Goal: Information Seeking & Learning: Learn about a topic

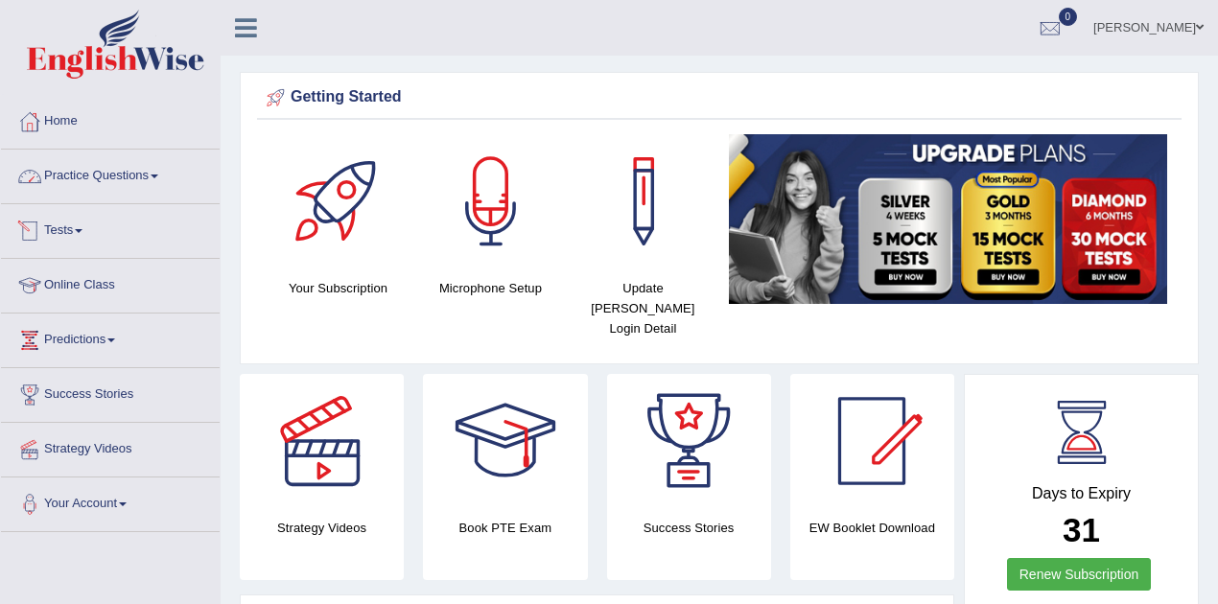
click at [138, 180] on link "Practice Questions" at bounding box center [110, 174] width 219 height 48
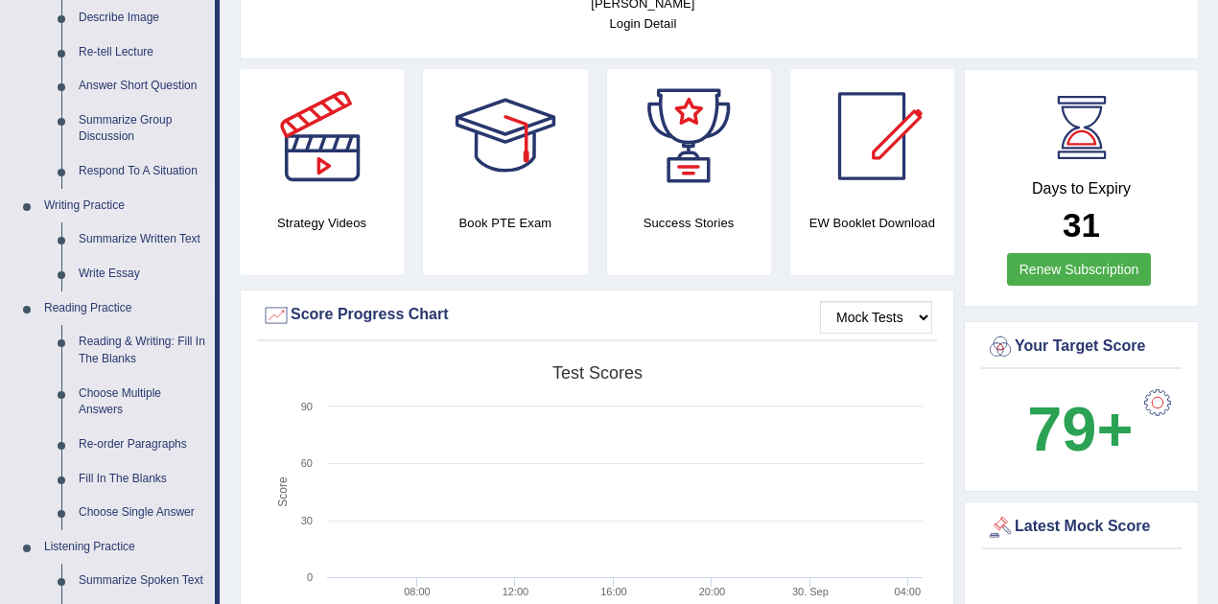
scroll to position [319, 0]
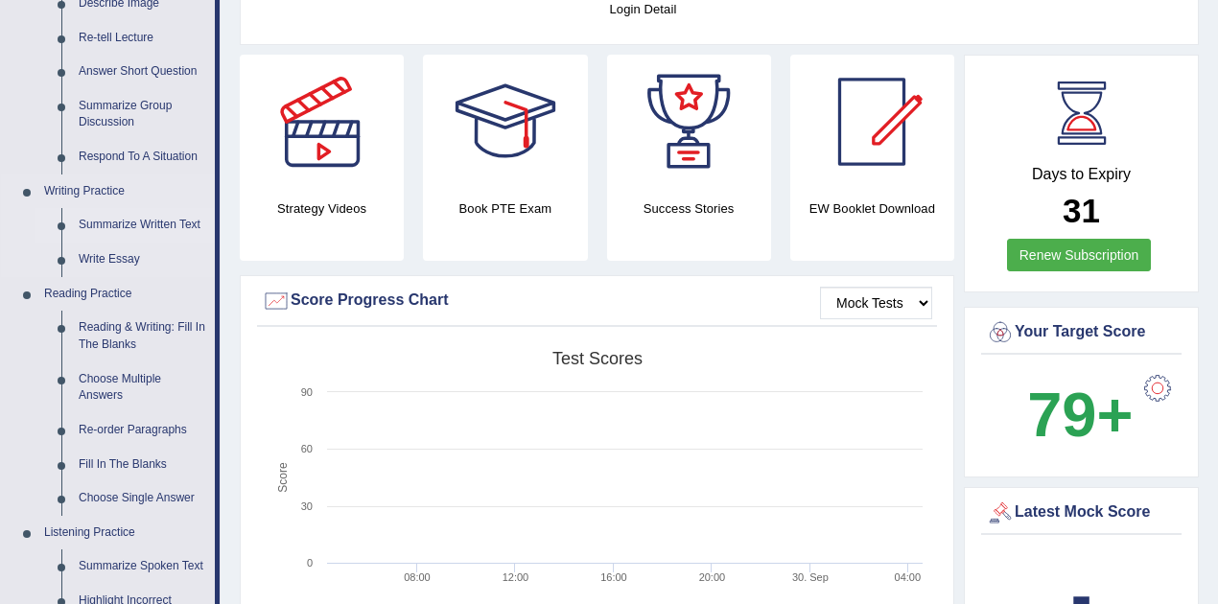
click at [148, 224] on link "Summarize Written Text" at bounding box center [142, 225] width 145 height 35
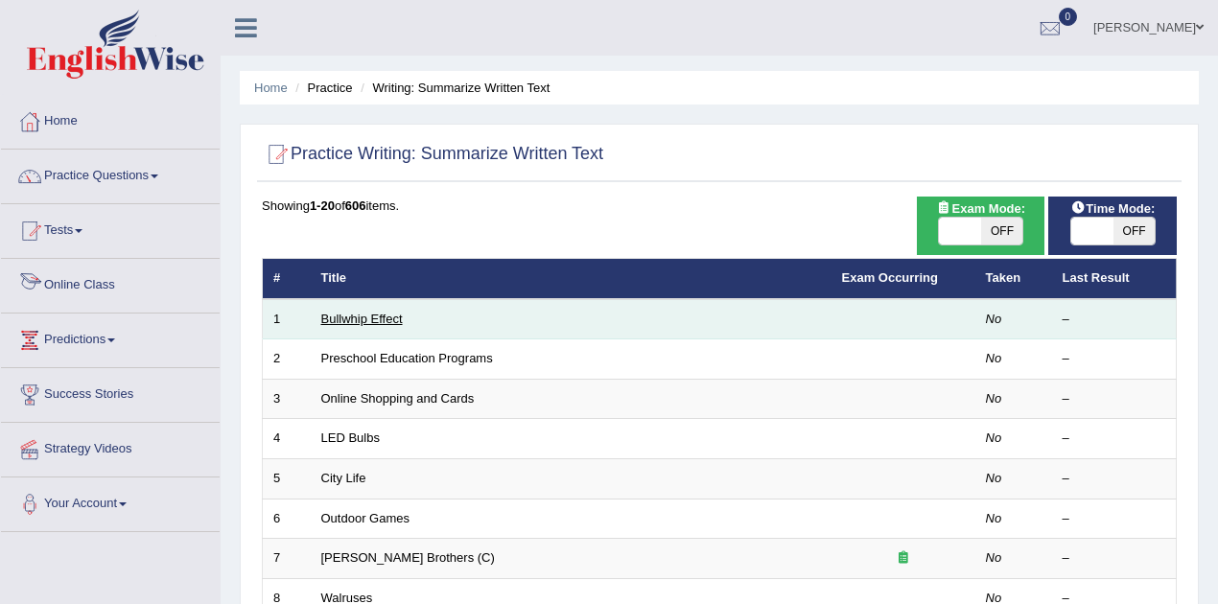
click at [382, 317] on link "Bullwhip Effect" at bounding box center [362, 319] width 82 height 14
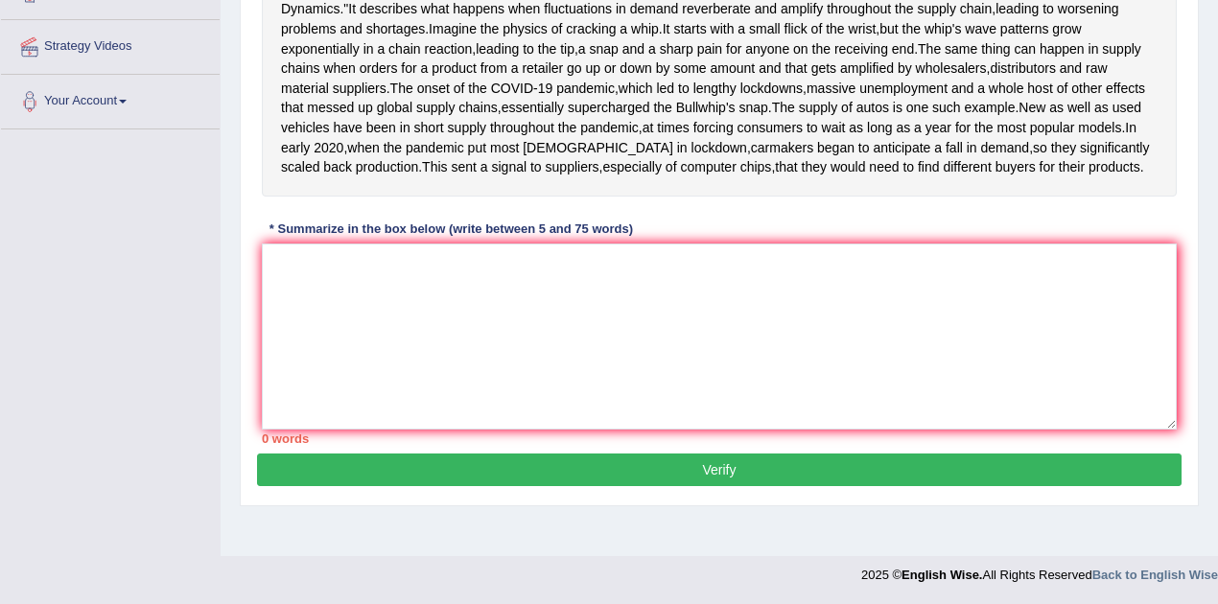
scroll to position [15, 0]
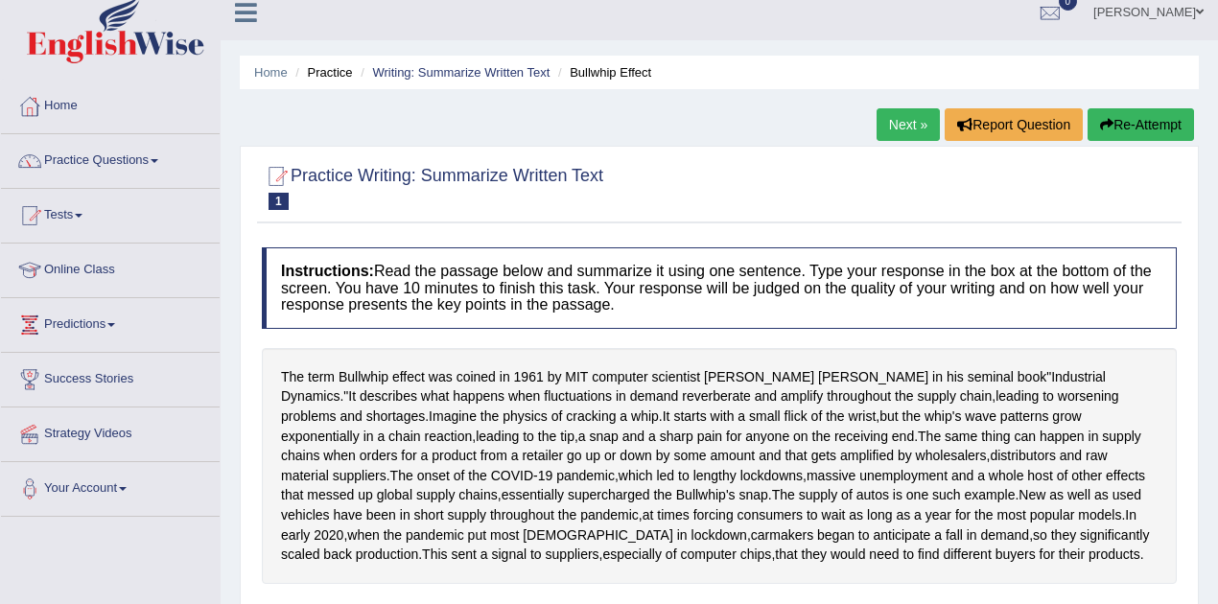
click at [898, 128] on link "Next »" at bounding box center [908, 124] width 63 height 33
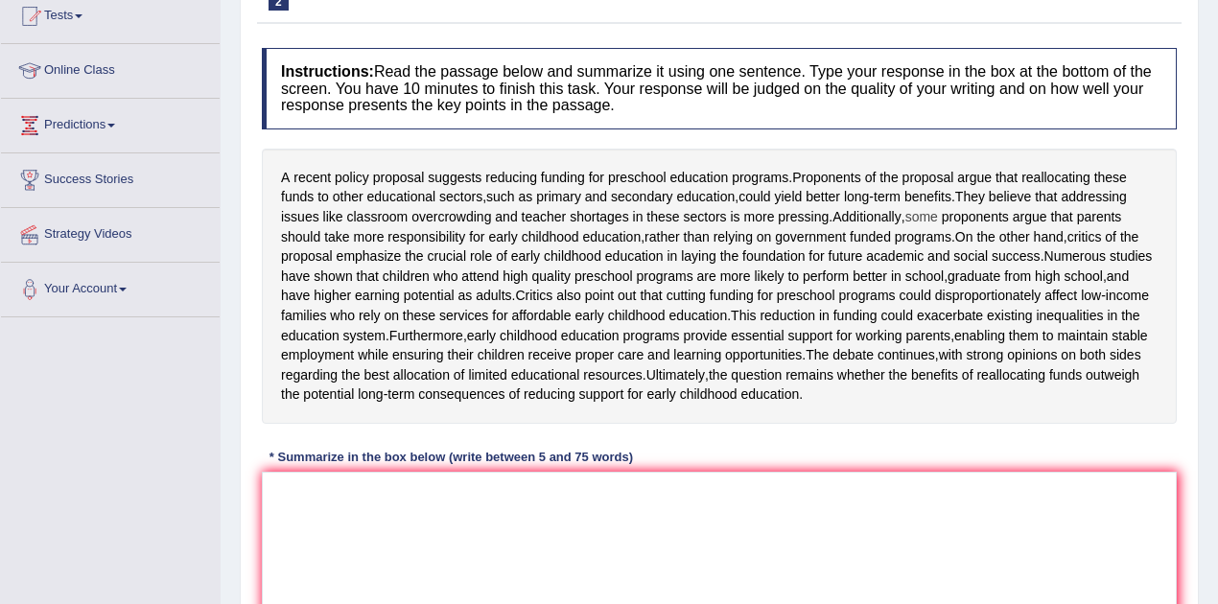
scroll to position [255, 0]
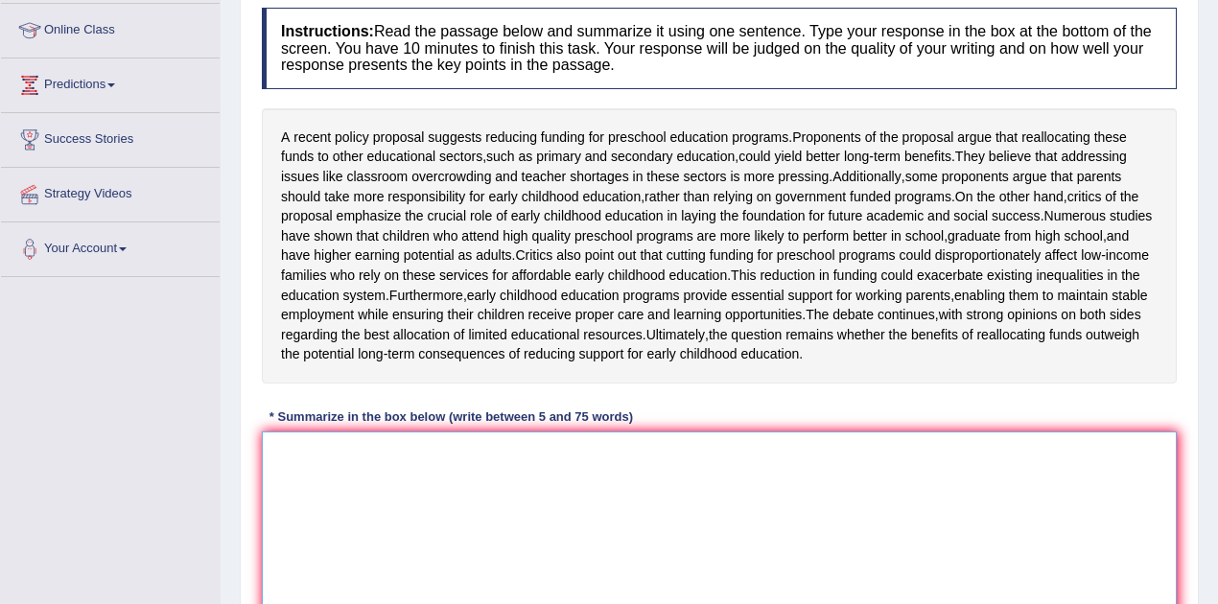
click at [549, 535] on textarea at bounding box center [719, 525] width 915 height 186
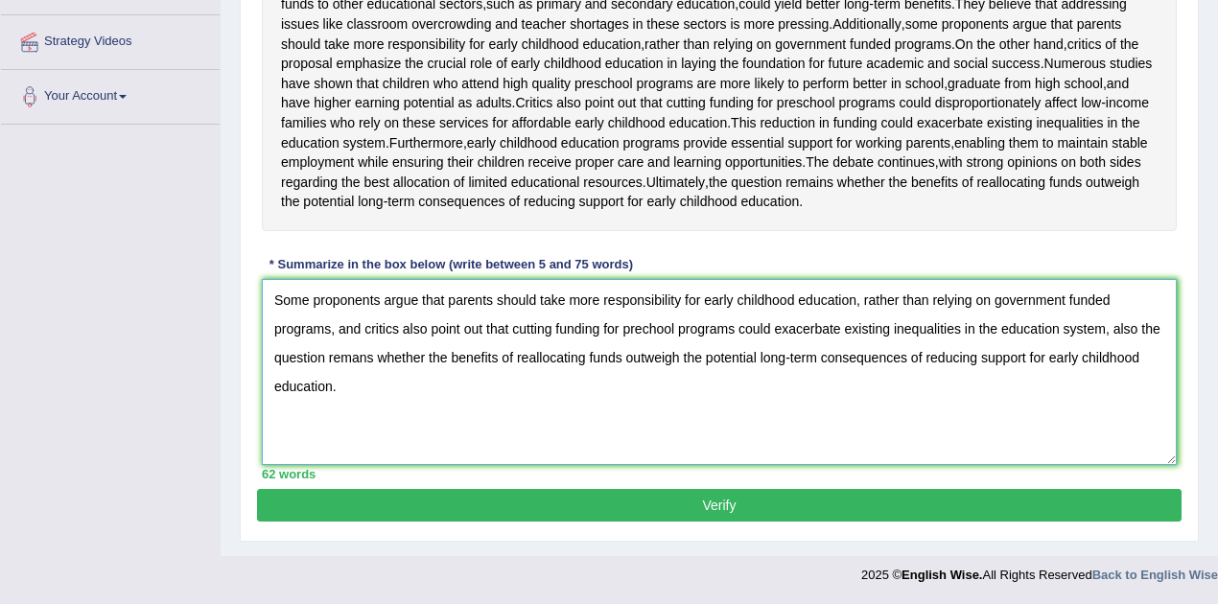
scroll to position [399, 0]
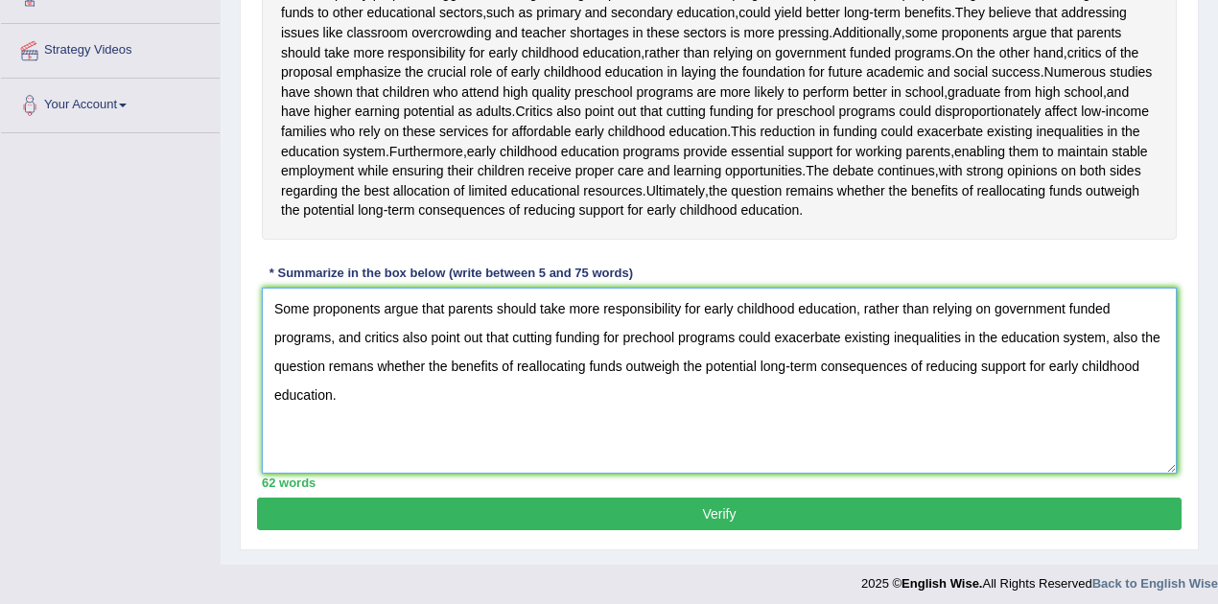
type textarea "Some proponents argue that parents should take more responsibility for early ch…"
click at [731, 531] on button "Verify" at bounding box center [719, 514] width 925 height 33
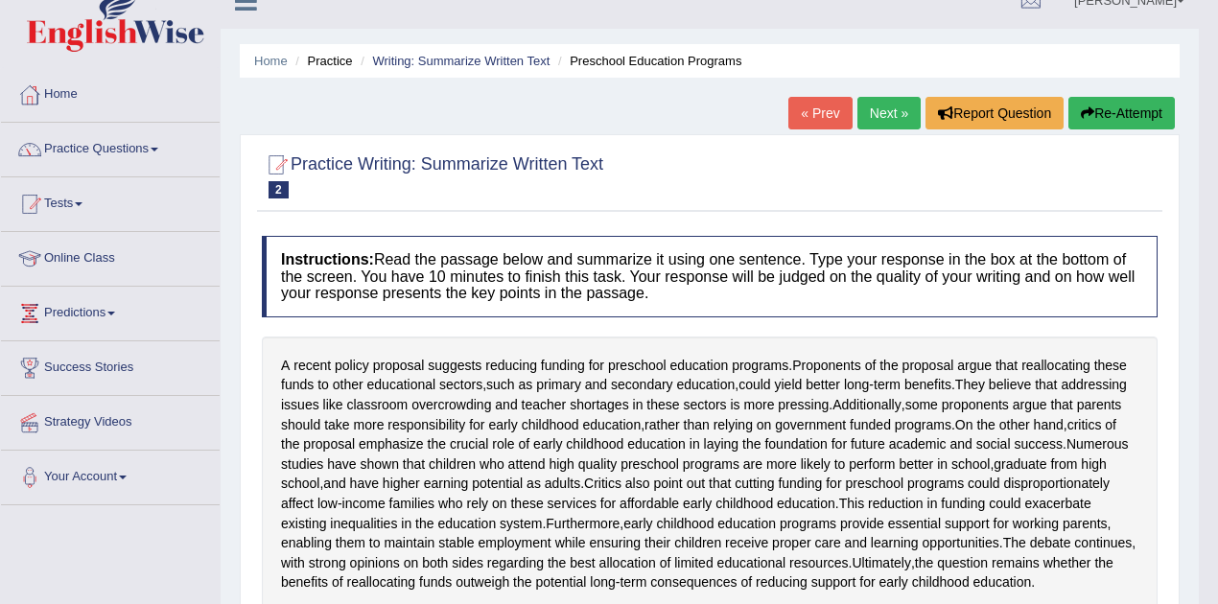
scroll to position [0, 0]
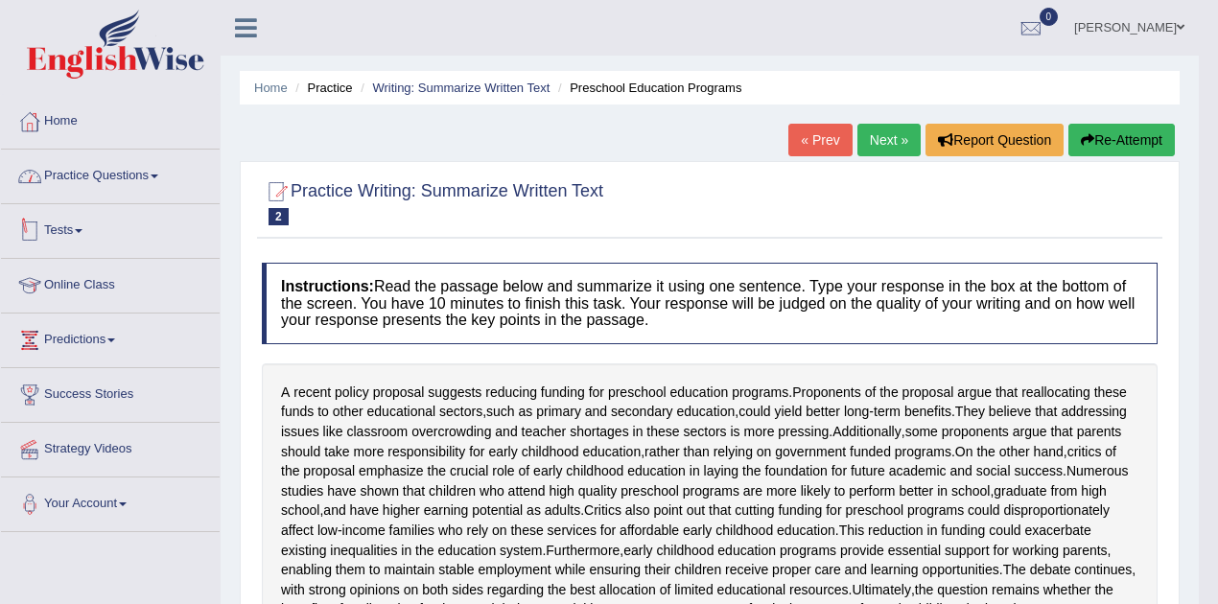
click at [140, 181] on link "Practice Questions" at bounding box center [110, 174] width 219 height 48
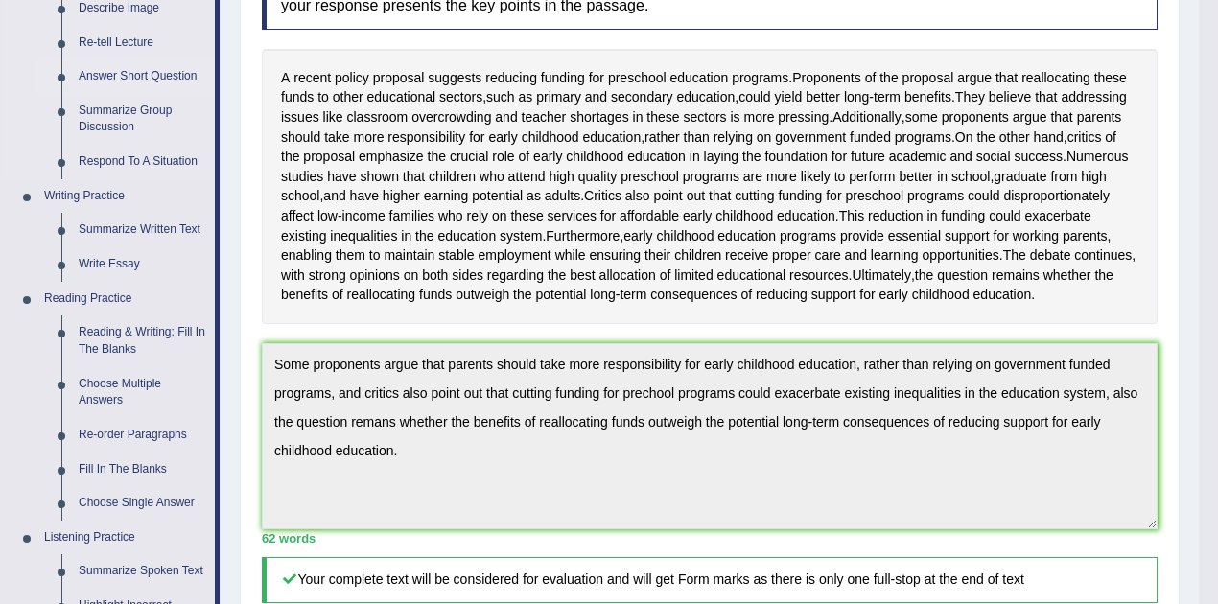
scroll to position [319, 0]
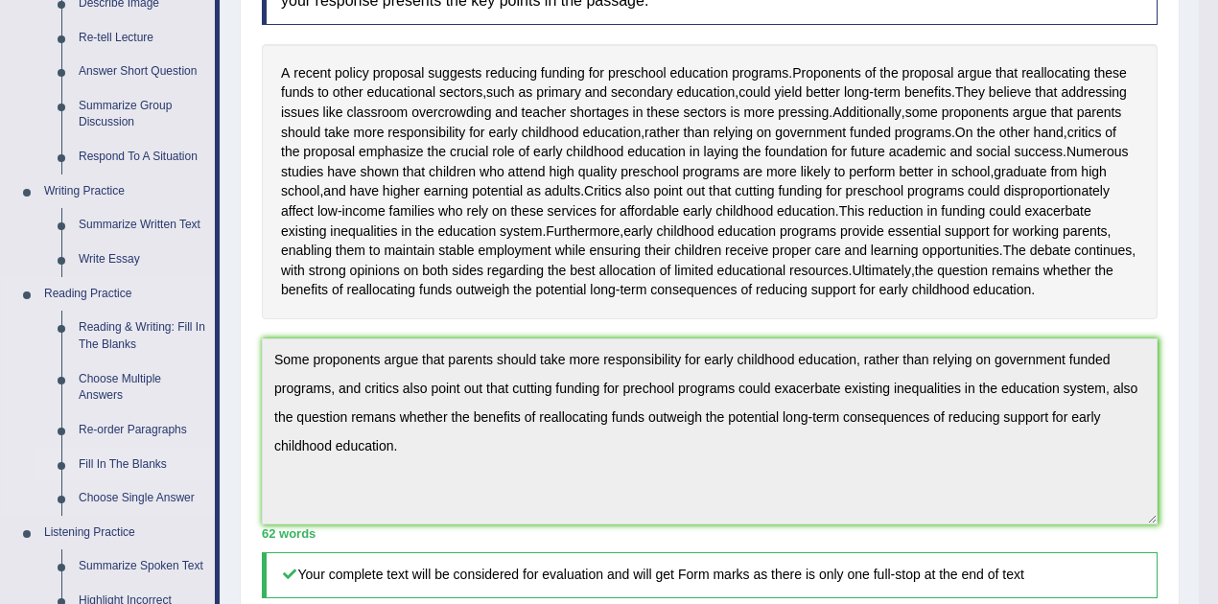
click at [124, 466] on link "Fill In The Blanks" at bounding box center [142, 465] width 145 height 35
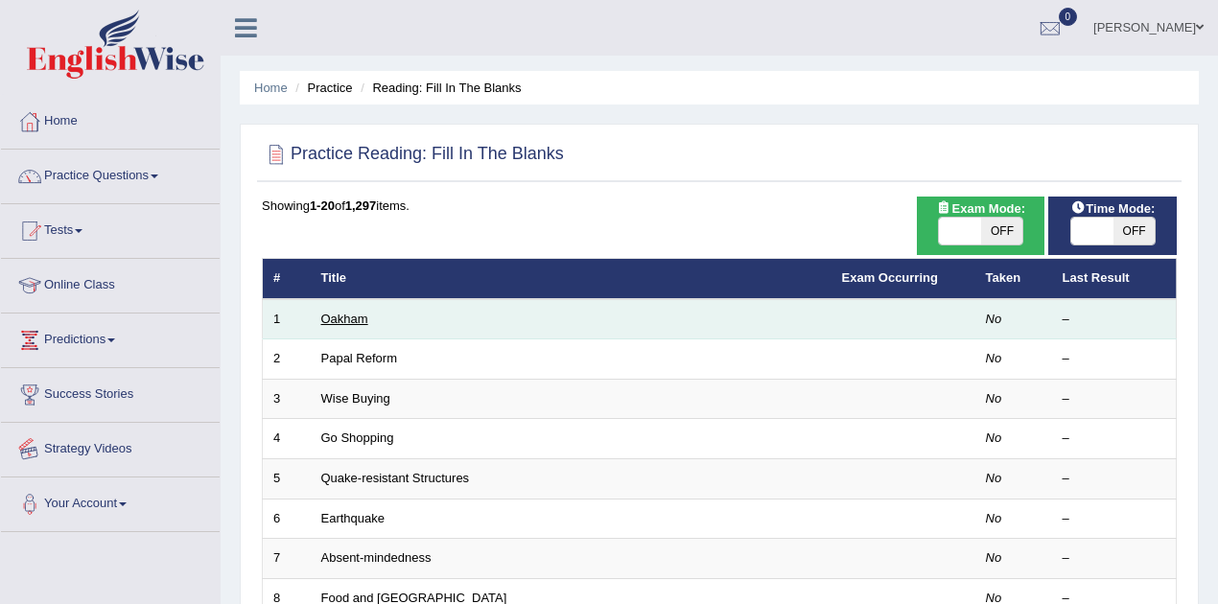
click at [322, 320] on link "Oakham" at bounding box center [344, 319] width 47 height 14
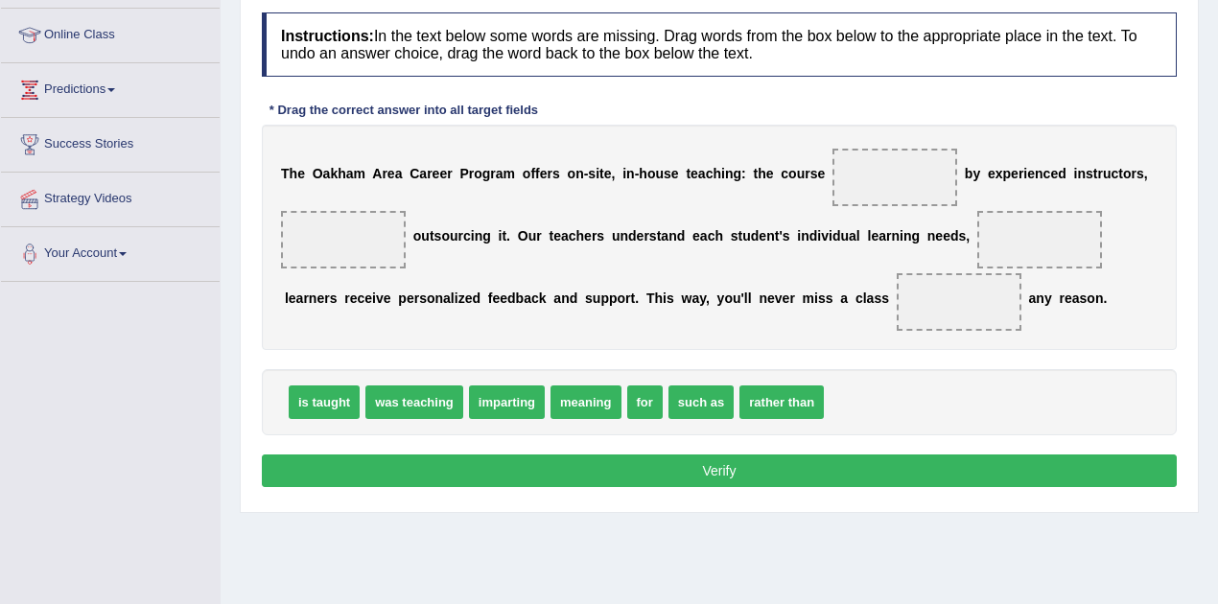
scroll to position [255, 0]
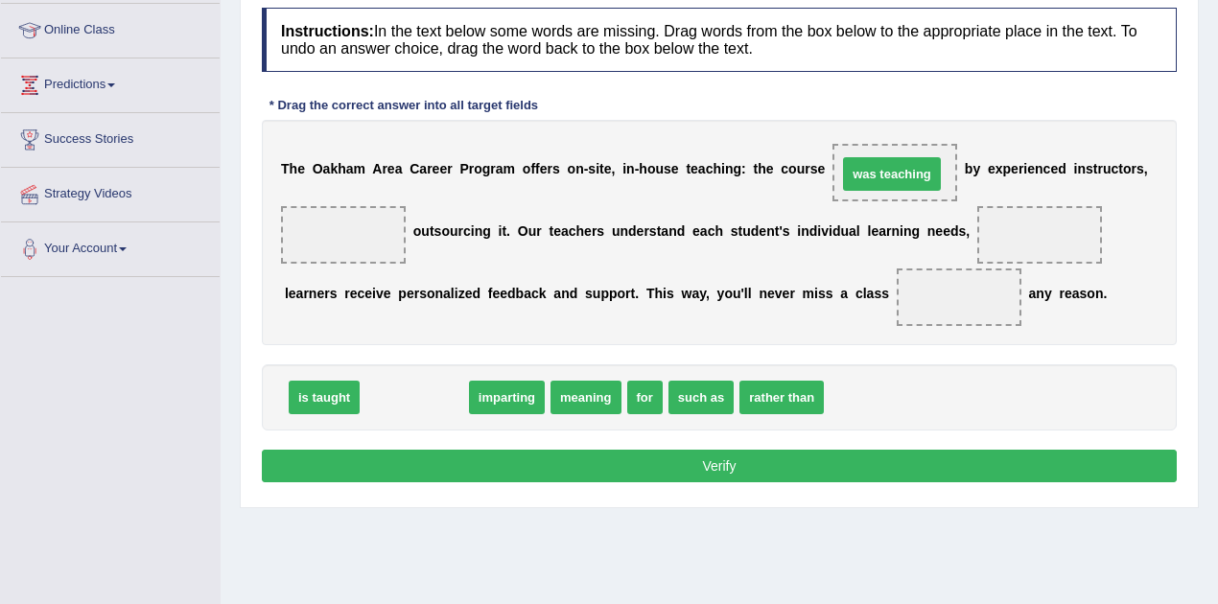
drag, startPoint x: 414, startPoint y: 397, endPoint x: 892, endPoint y: 175, distance: 527.1
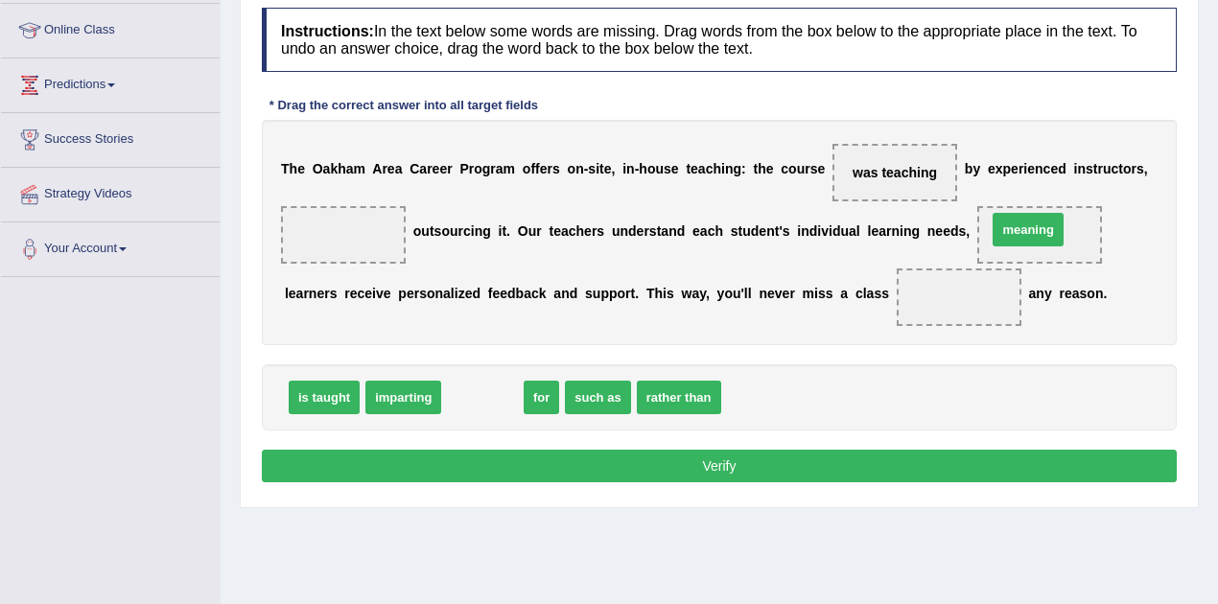
drag, startPoint x: 475, startPoint y: 397, endPoint x: 1021, endPoint y: 228, distance: 571.4
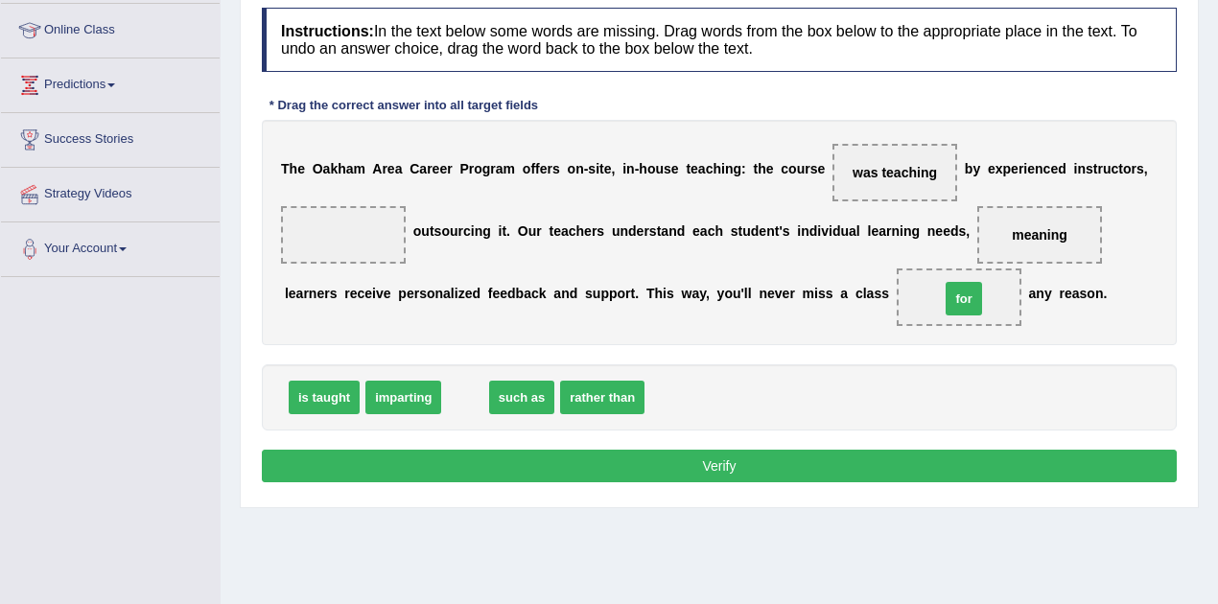
drag, startPoint x: 458, startPoint y: 397, endPoint x: 952, endPoint y: 298, distance: 503.9
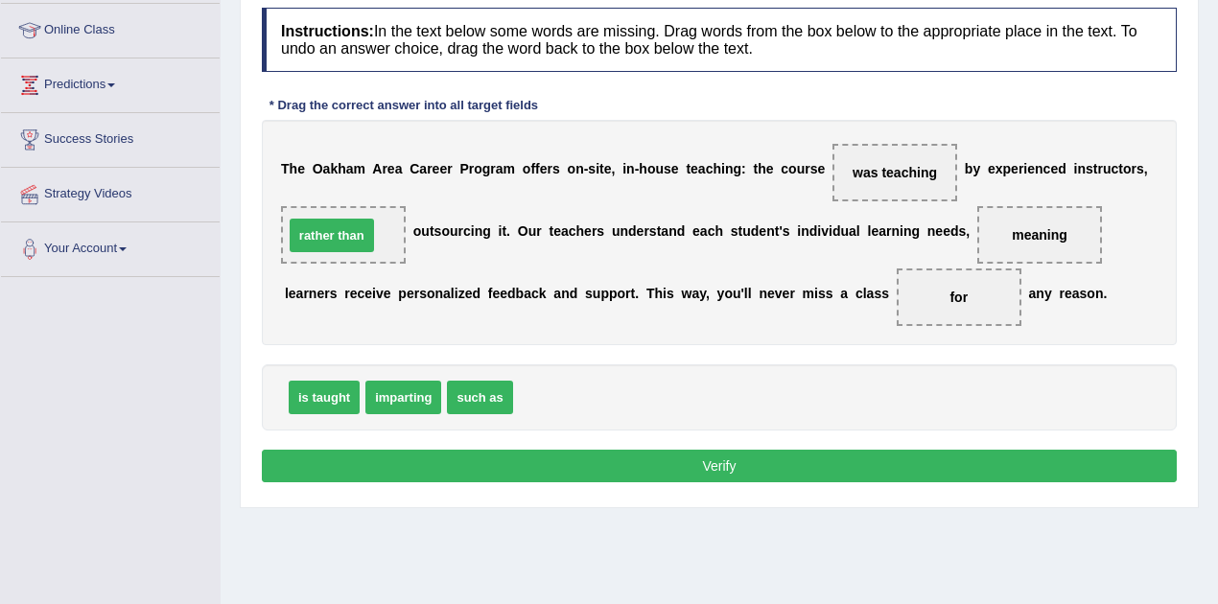
drag, startPoint x: 528, startPoint y: 388, endPoint x: 328, endPoint y: 236, distance: 250.6
click at [688, 458] on button "Verify" at bounding box center [719, 466] width 915 height 33
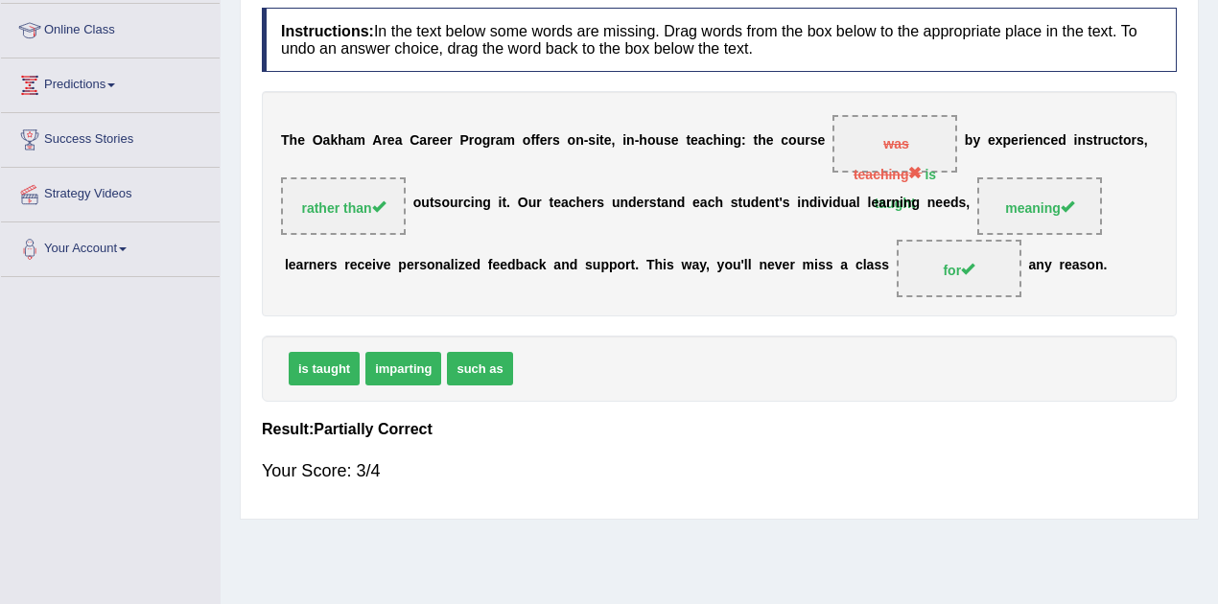
drag, startPoint x: 320, startPoint y: 366, endPoint x: 885, endPoint y: 135, distance: 609.7
click at [885, 135] on div "Instructions: In the text below some words are missing. Drag words from the box…" at bounding box center [719, 253] width 925 height 511
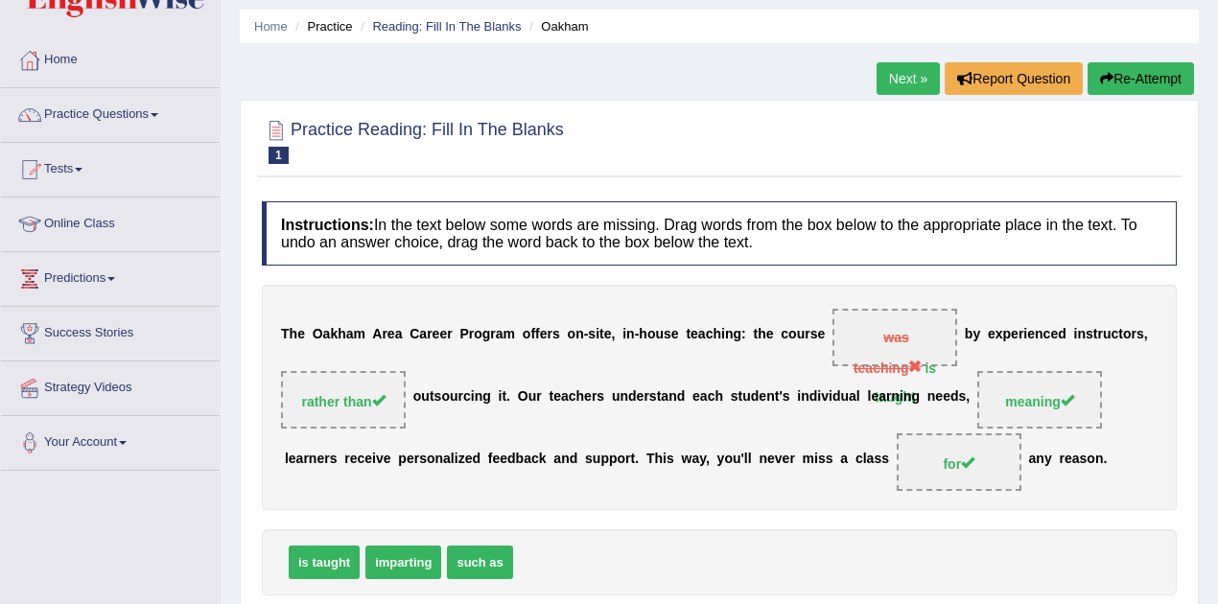
scroll to position [19, 0]
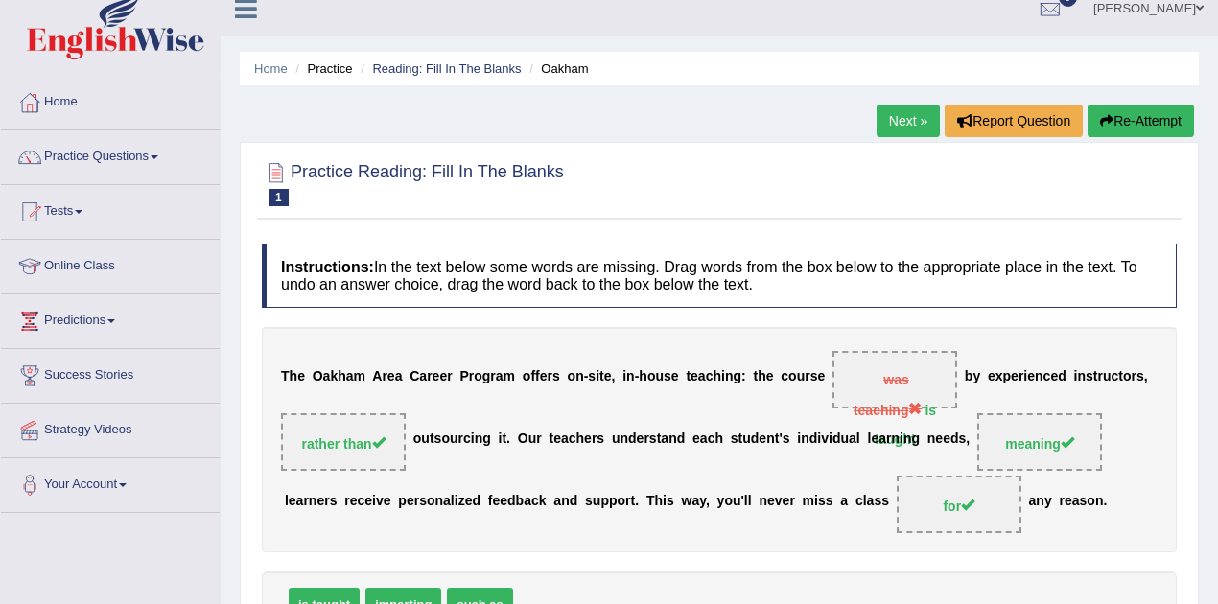
click at [896, 125] on link "Next »" at bounding box center [908, 121] width 63 height 33
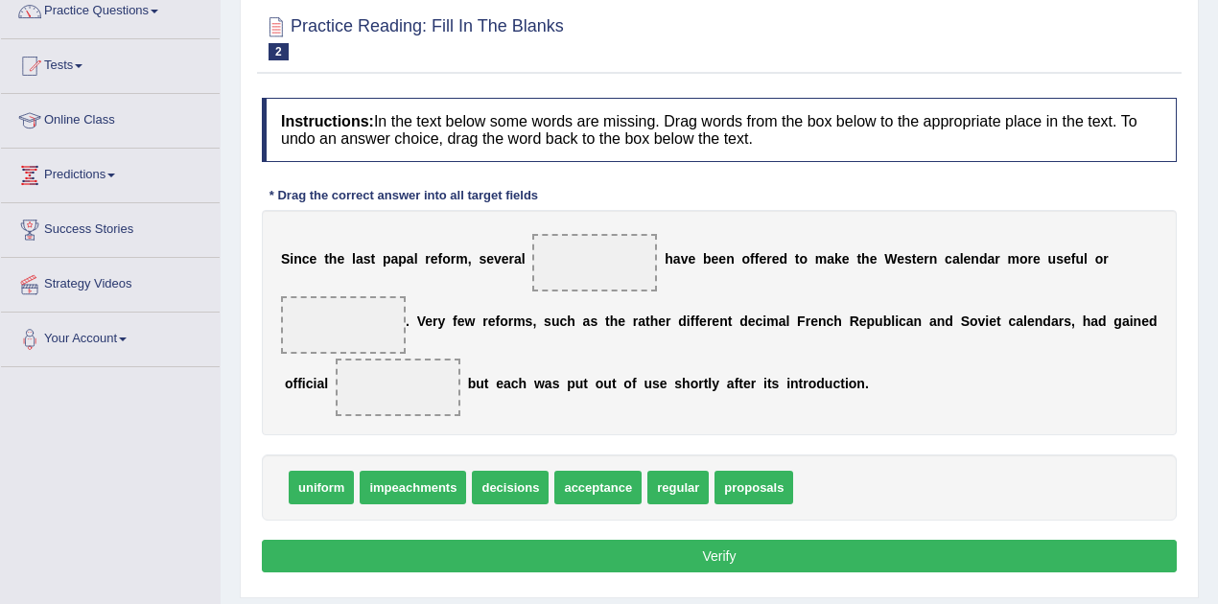
scroll to position [192, 0]
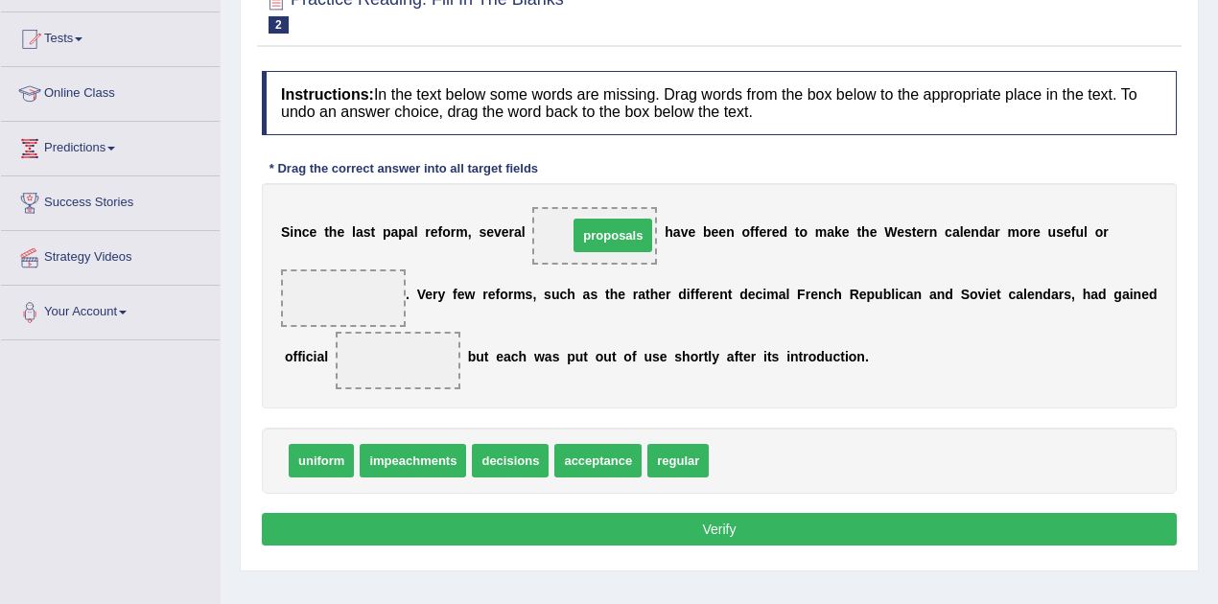
drag, startPoint x: 751, startPoint y: 460, endPoint x: 589, endPoint y: 239, distance: 274.6
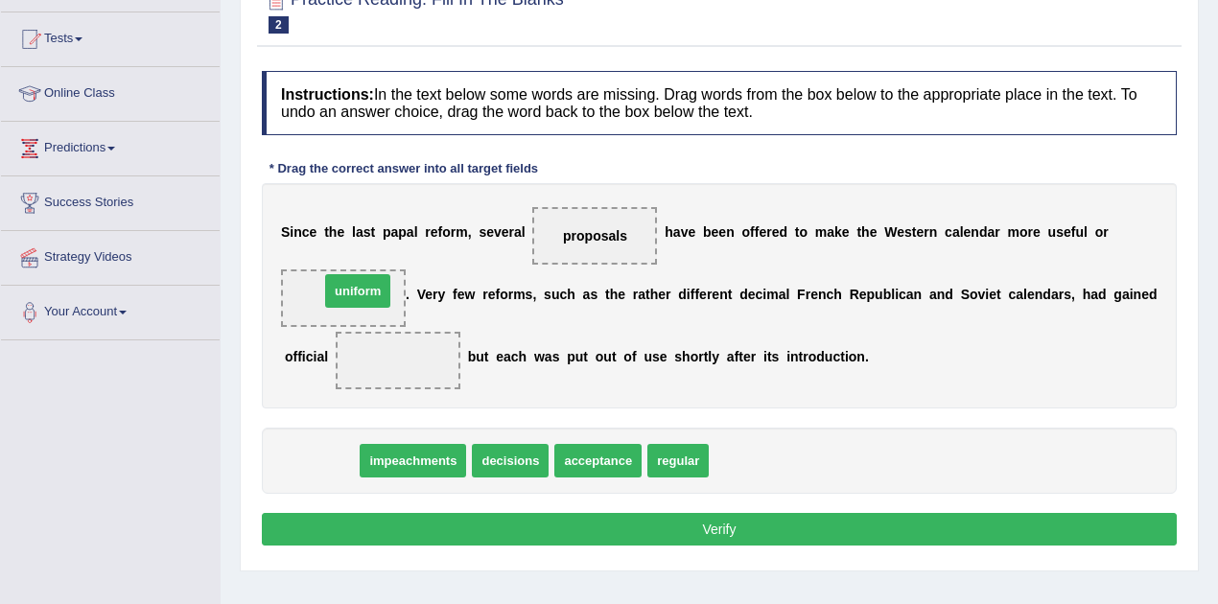
drag, startPoint x: 311, startPoint y: 460, endPoint x: 347, endPoint y: 291, distance: 173.7
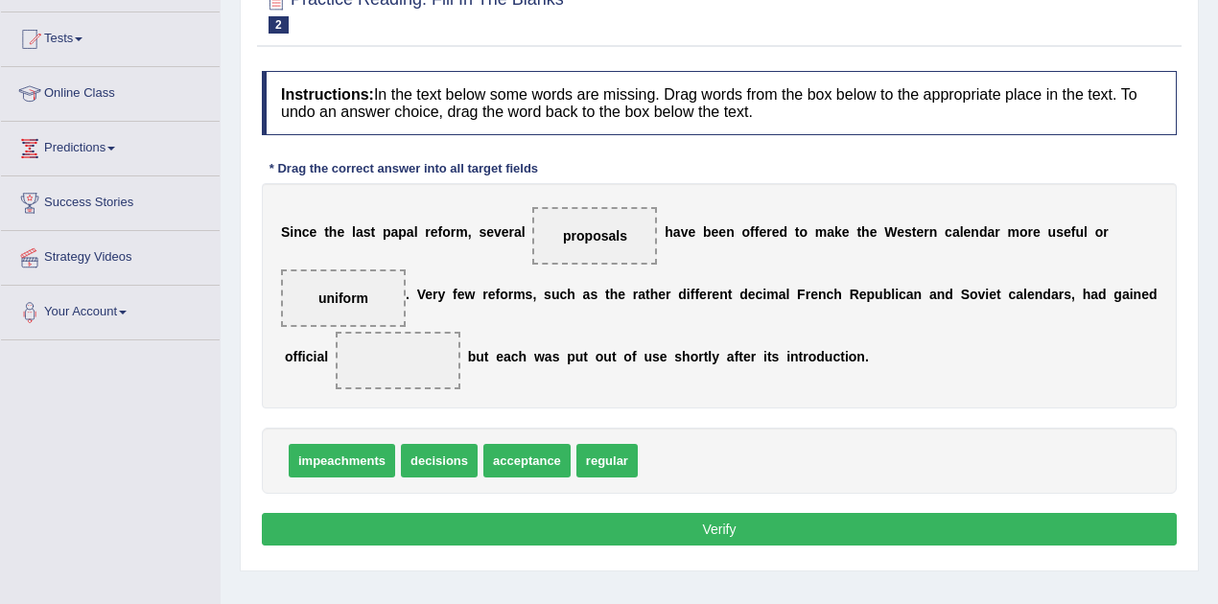
click at [706, 537] on button "Verify" at bounding box center [719, 529] width 915 height 33
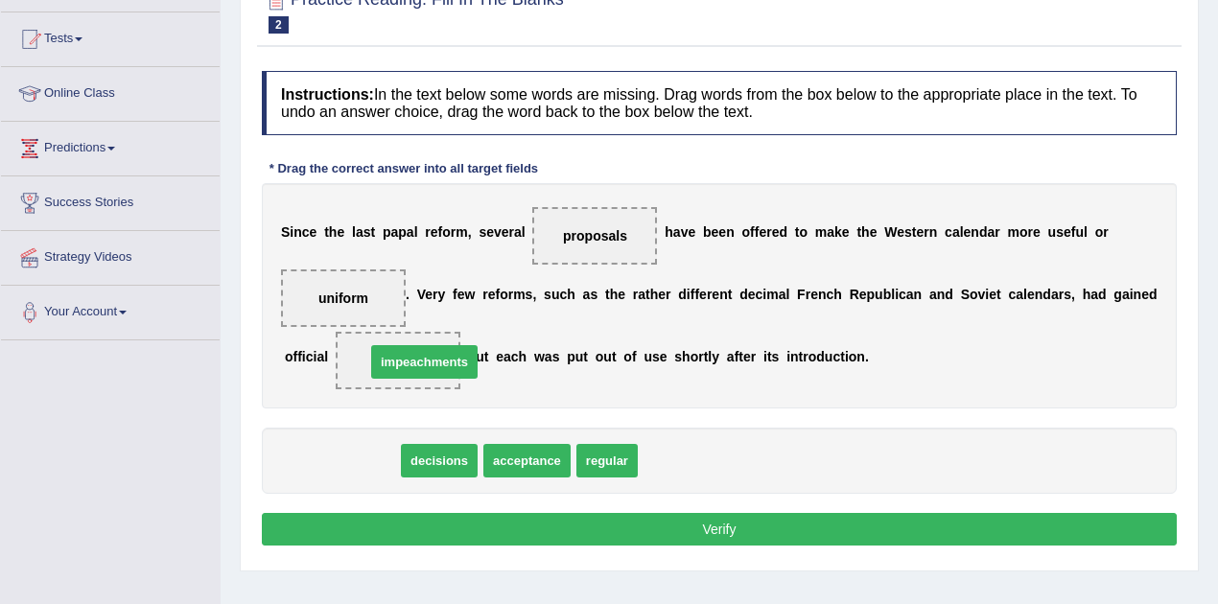
drag, startPoint x: 364, startPoint y: 416, endPoint x: 407, endPoint y: 351, distance: 78.2
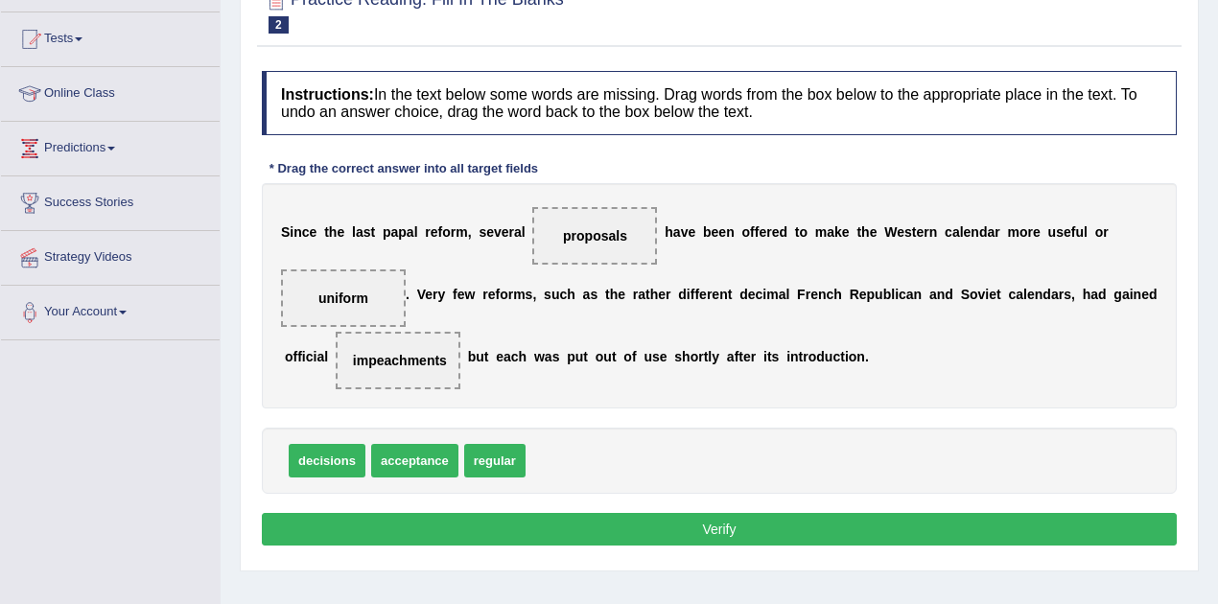
click at [681, 534] on button "Verify" at bounding box center [719, 529] width 915 height 33
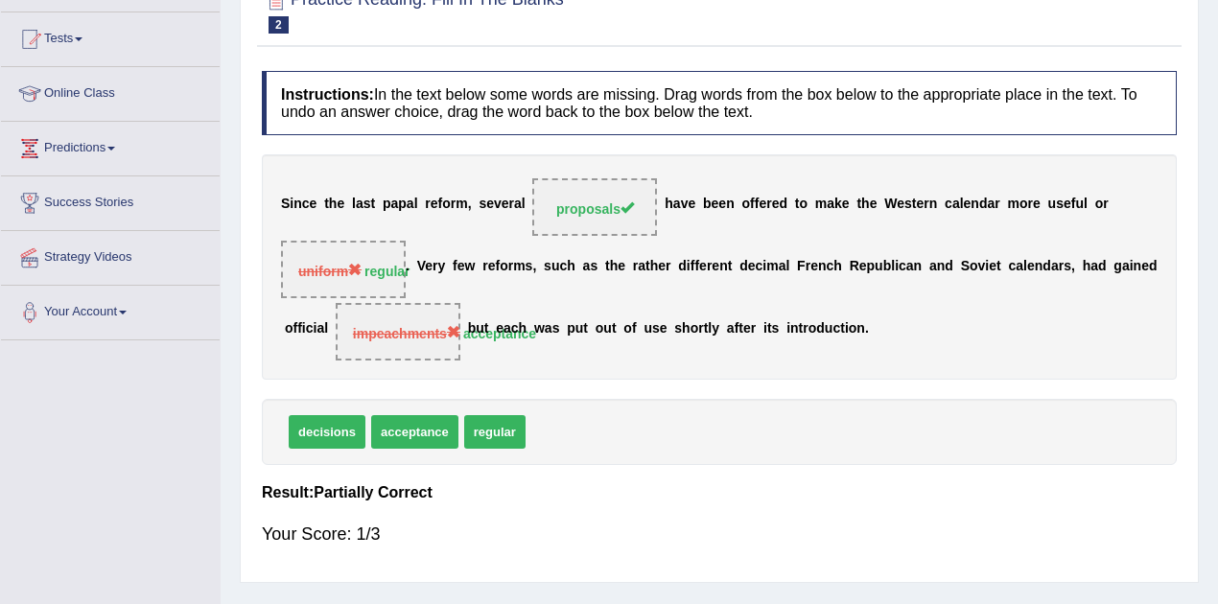
drag, startPoint x: 413, startPoint y: 431, endPoint x: 413, endPoint y: 349, distance: 81.6
click at [413, 349] on div "Instructions: In the text below some words are missing. Drag words from the box…" at bounding box center [719, 316] width 925 height 511
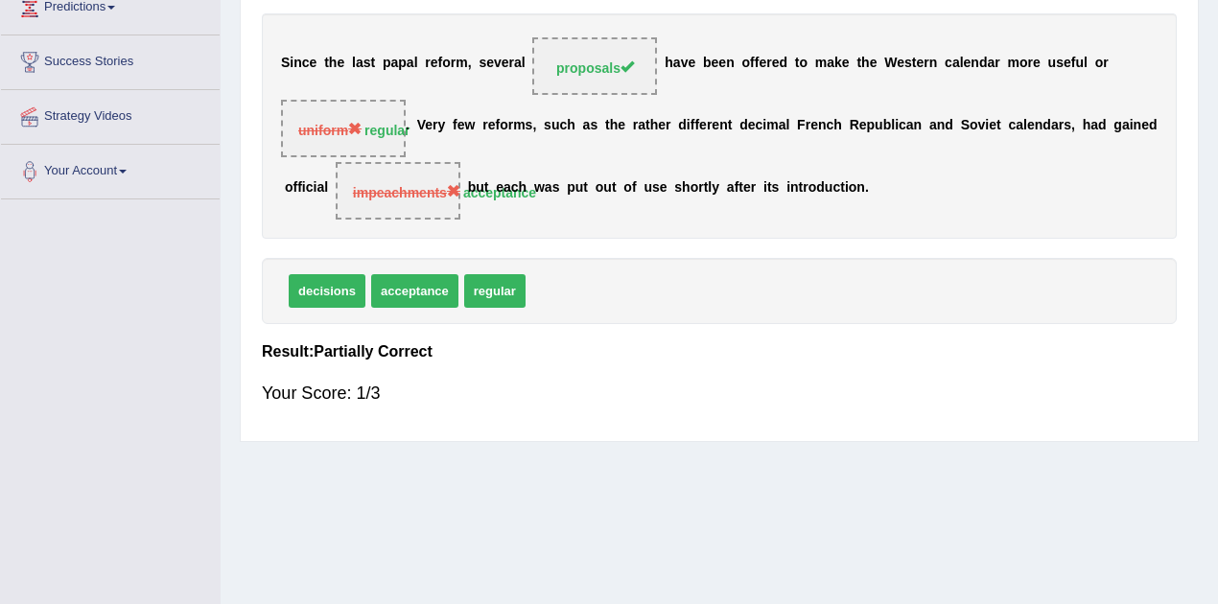
scroll to position [0, 0]
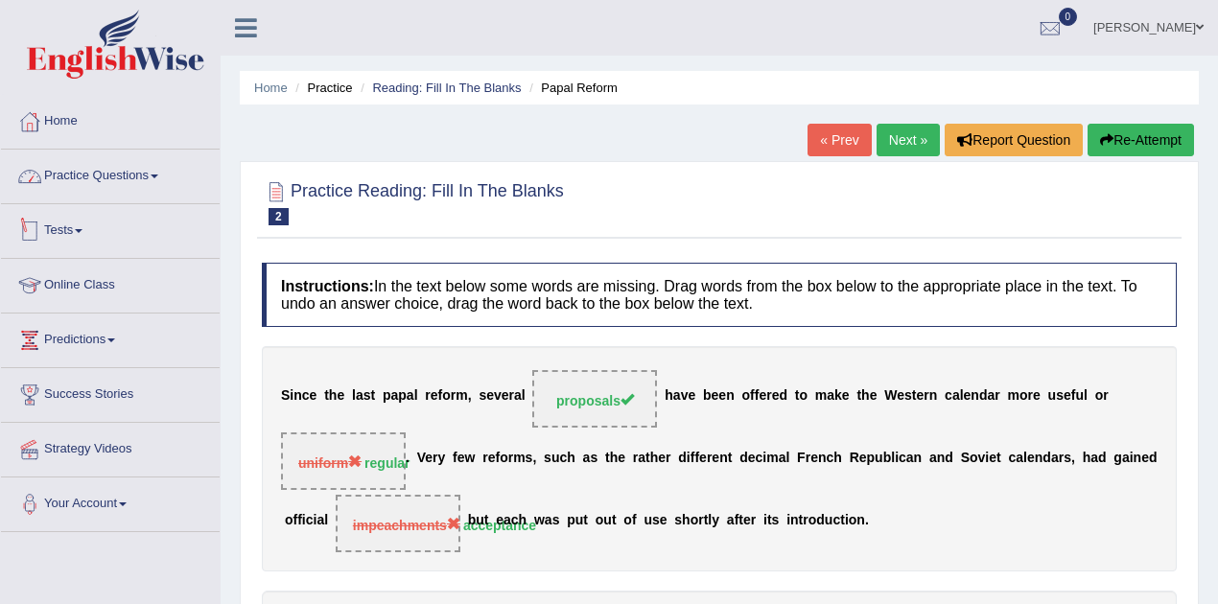
click at [164, 178] on link "Practice Questions" at bounding box center [110, 174] width 219 height 48
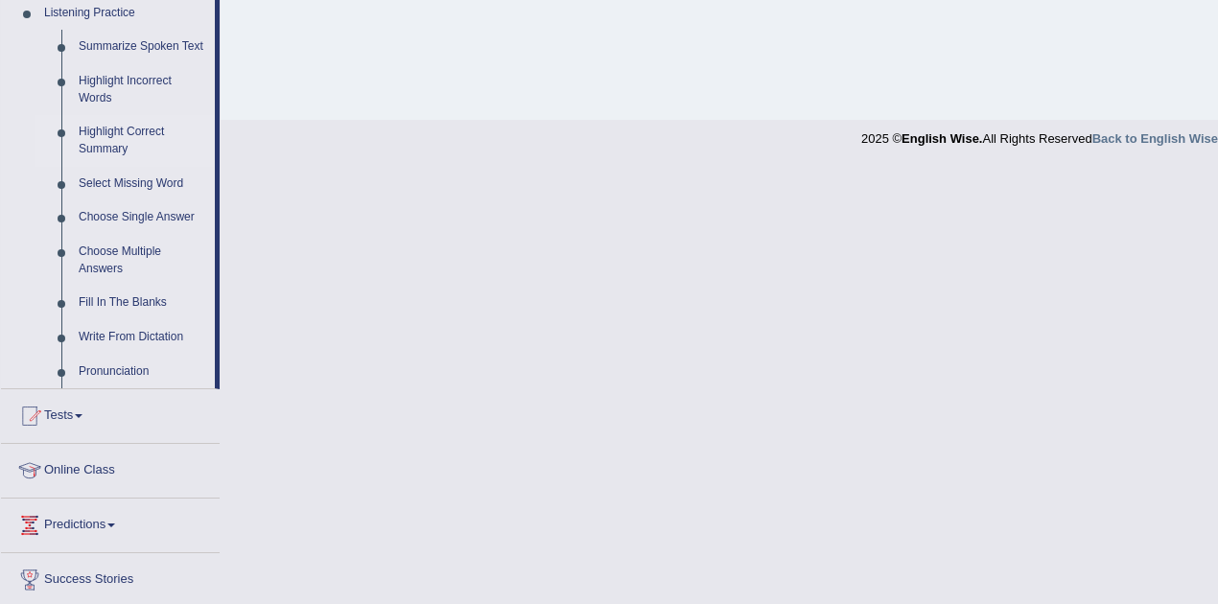
scroll to position [895, 0]
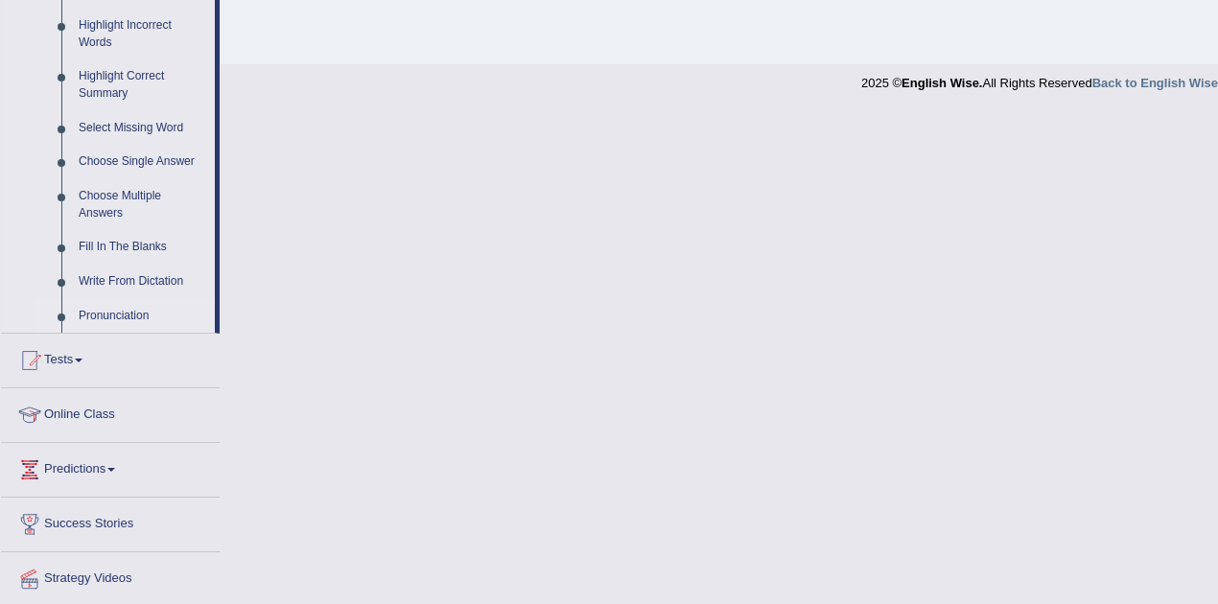
click at [120, 315] on link "Pronunciation" at bounding box center [142, 316] width 145 height 35
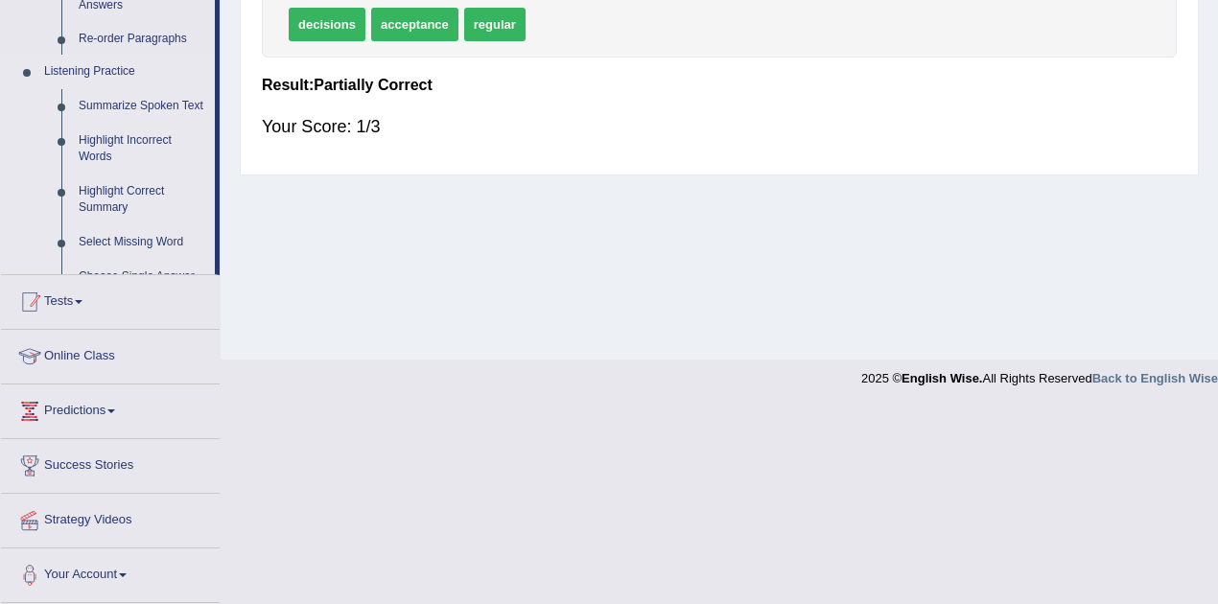
scroll to position [403, 0]
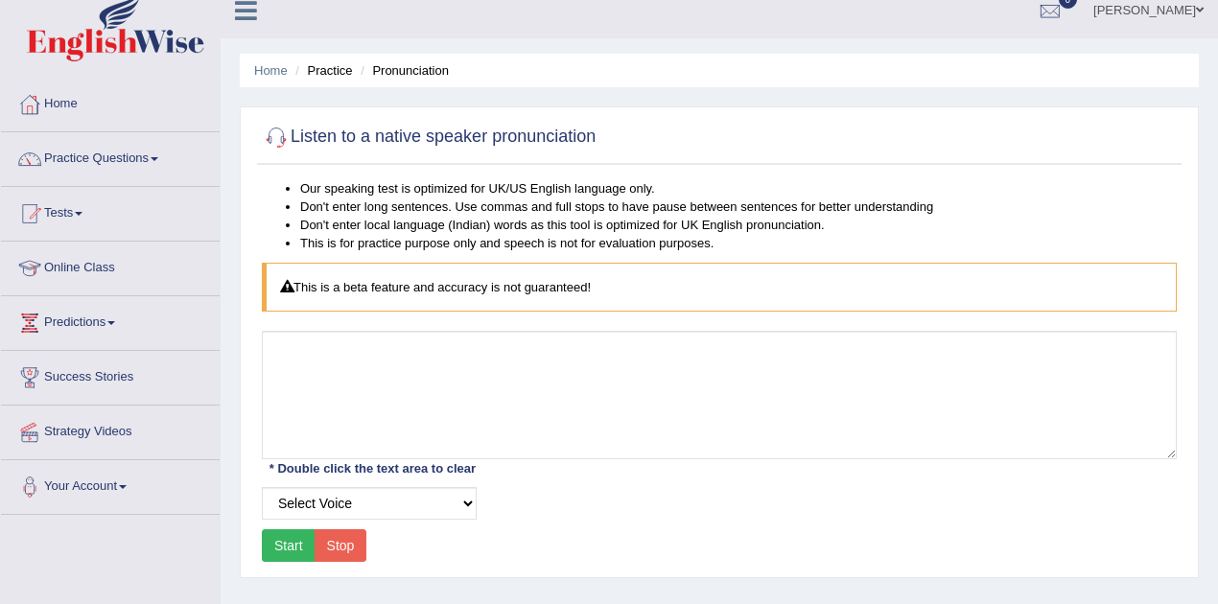
scroll to position [63, 0]
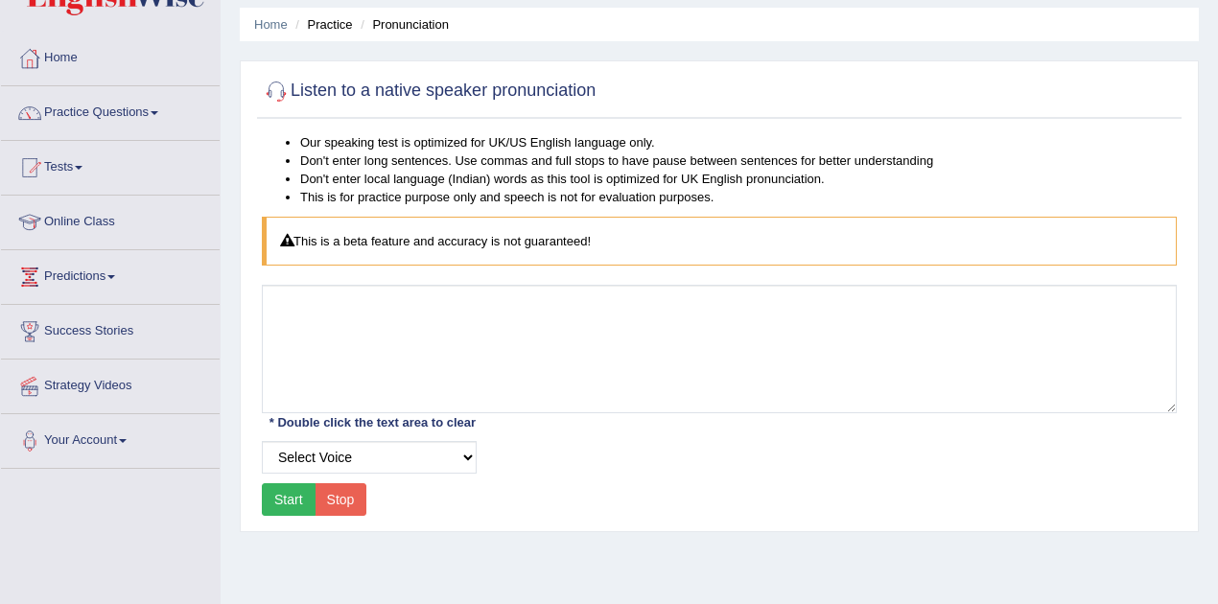
click at [295, 484] on button "Start" at bounding box center [289, 500] width 54 height 33
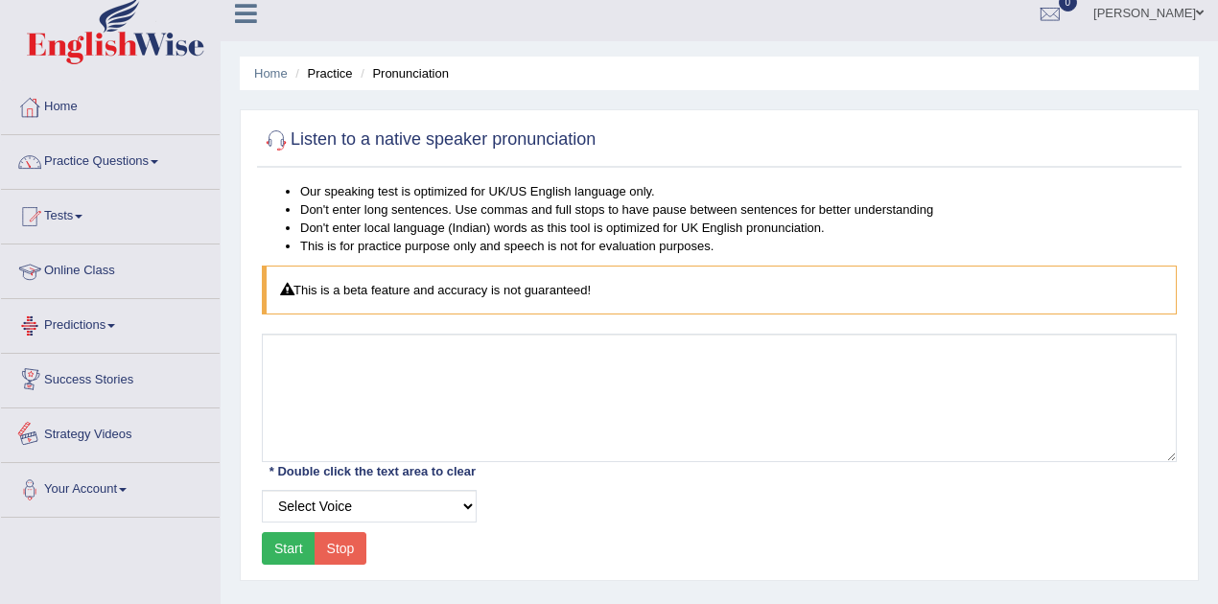
scroll to position [0, 0]
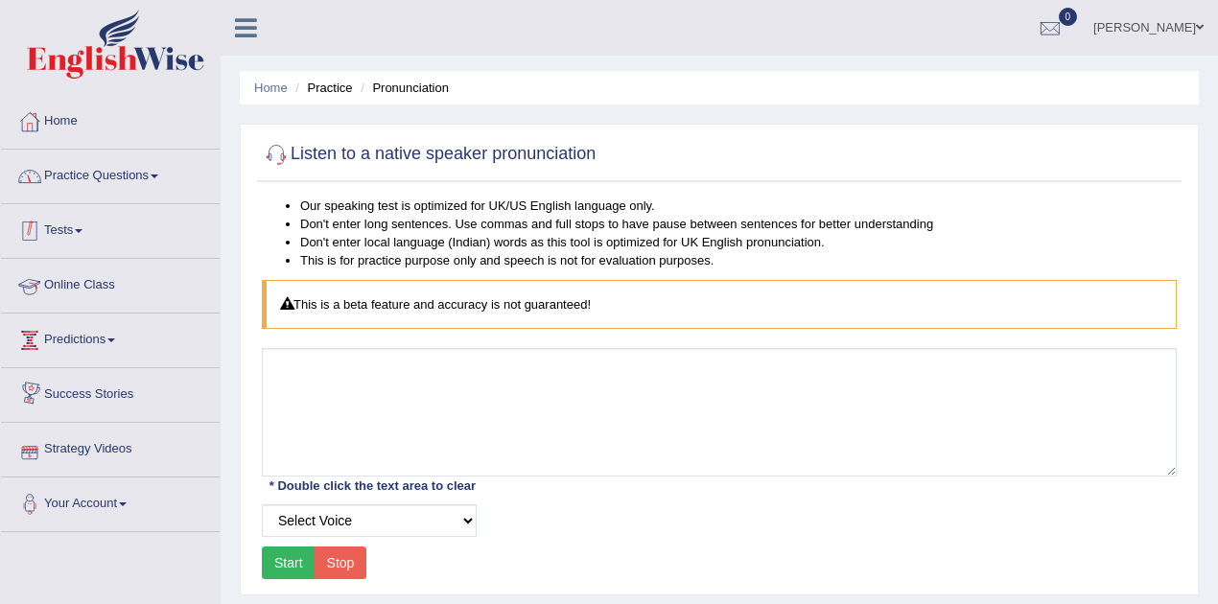
click at [145, 179] on link "Practice Questions" at bounding box center [110, 174] width 219 height 48
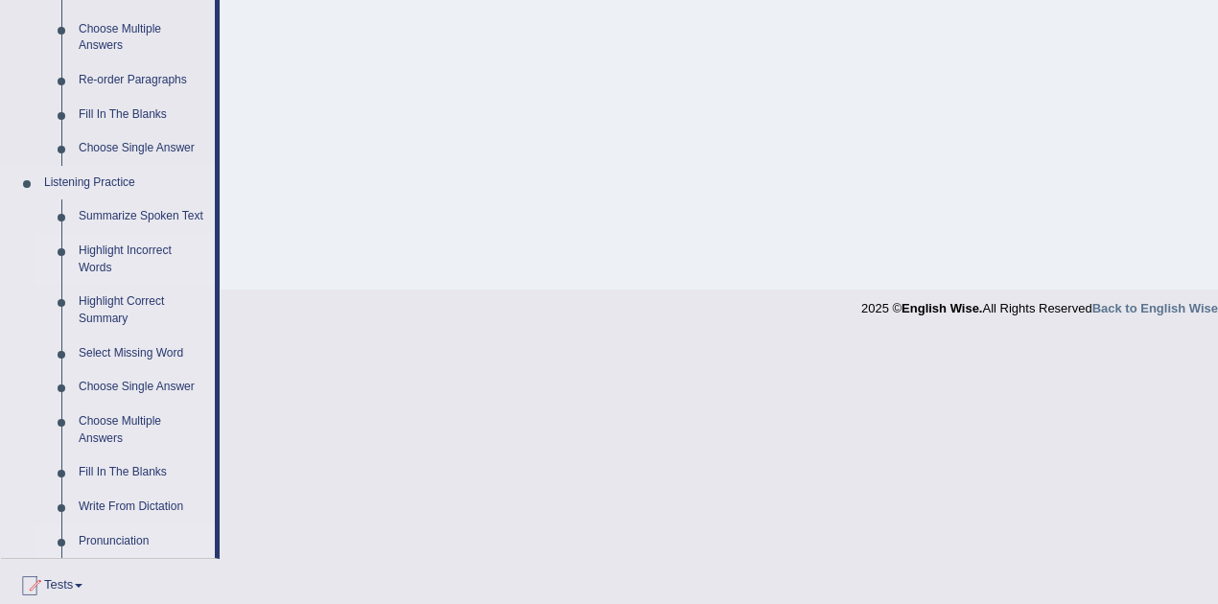
scroll to position [703, 0]
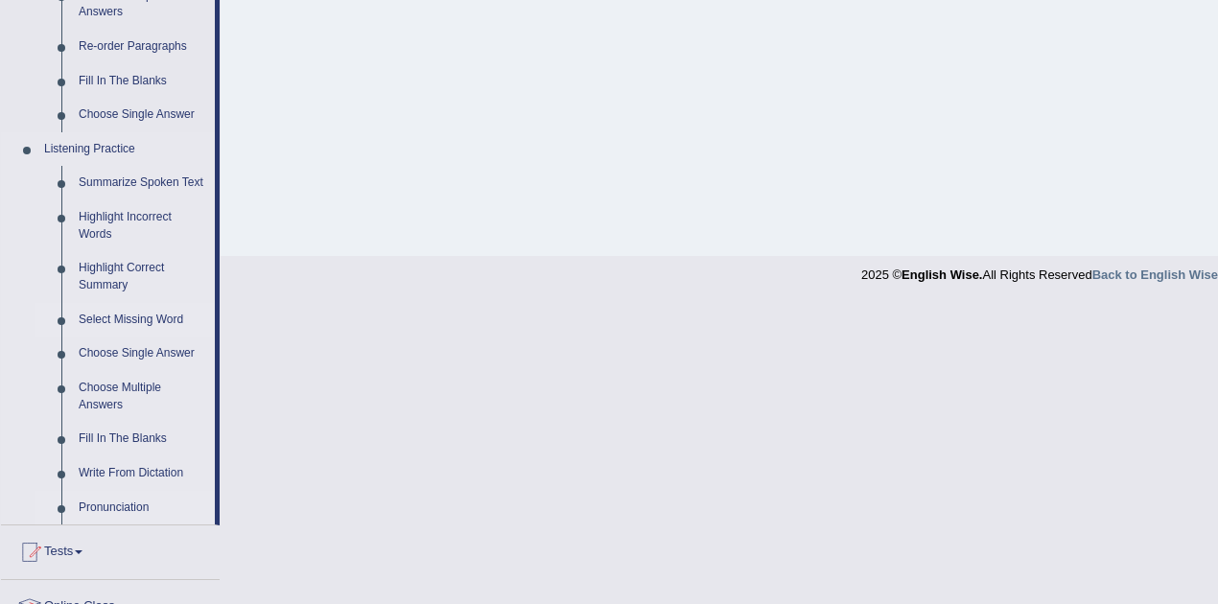
click at [141, 321] on link "Select Missing Word" at bounding box center [142, 320] width 145 height 35
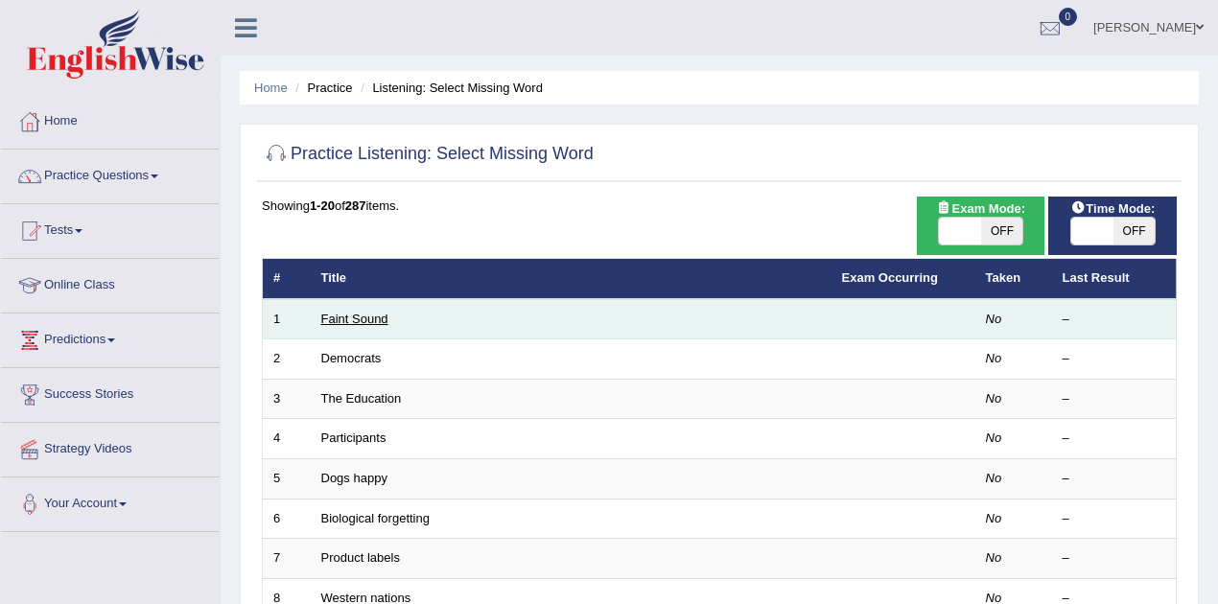
click at [386, 321] on link "Faint Sound" at bounding box center [354, 319] width 67 height 14
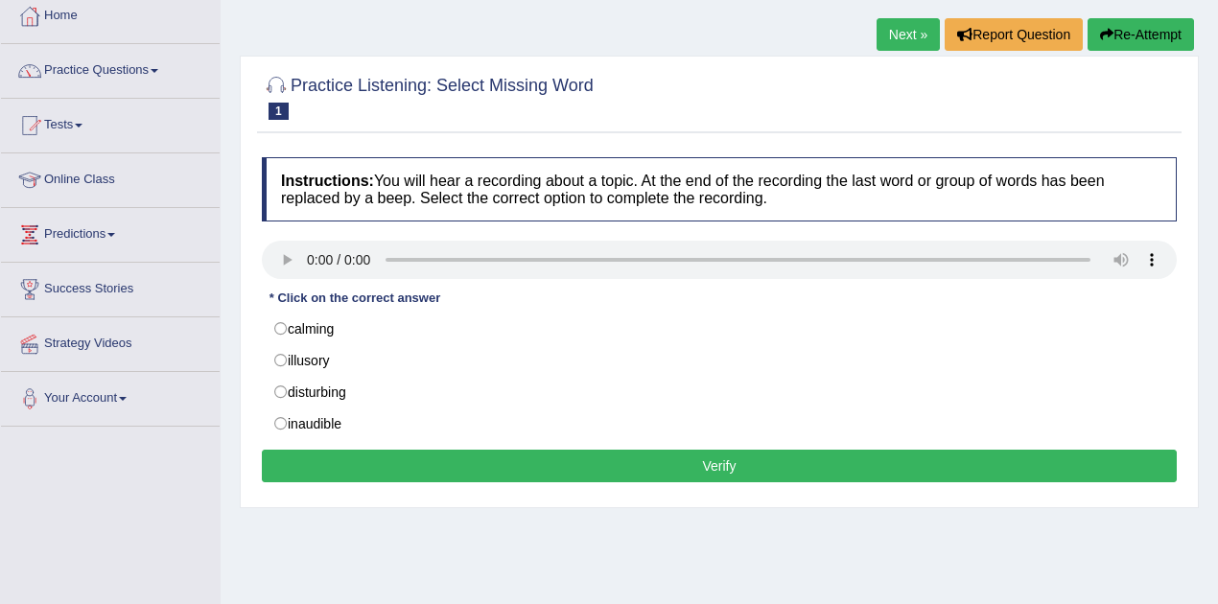
scroll to position [128, 0]
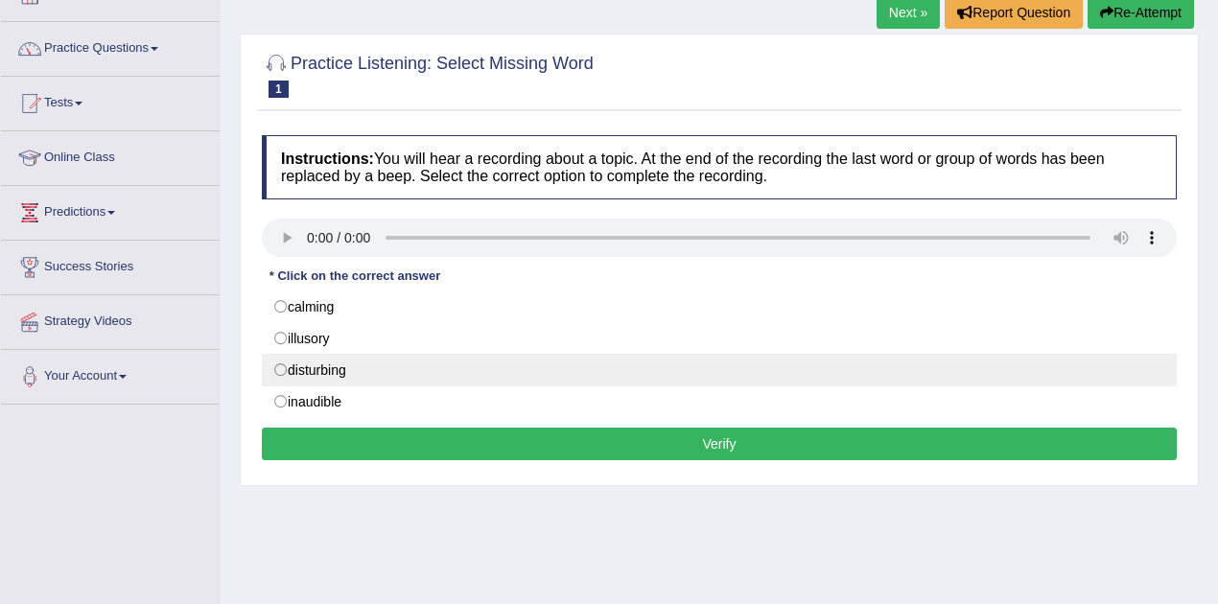
click at [283, 370] on label "disturbing" at bounding box center [719, 370] width 915 height 33
radio input "true"
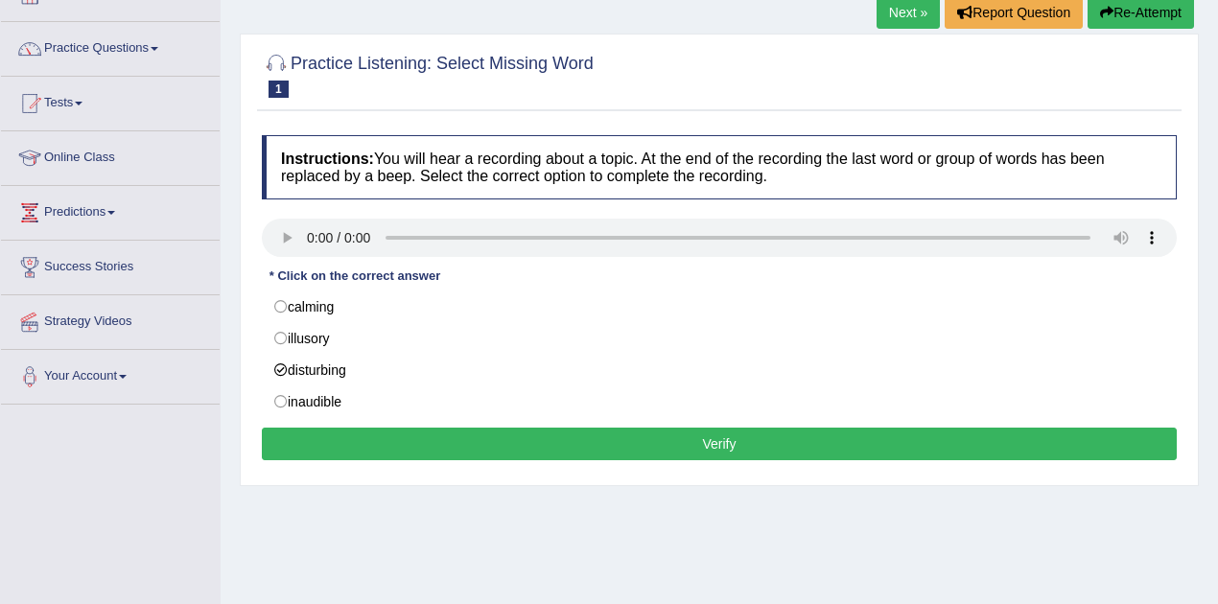
click at [652, 441] on button "Verify" at bounding box center [719, 444] width 915 height 33
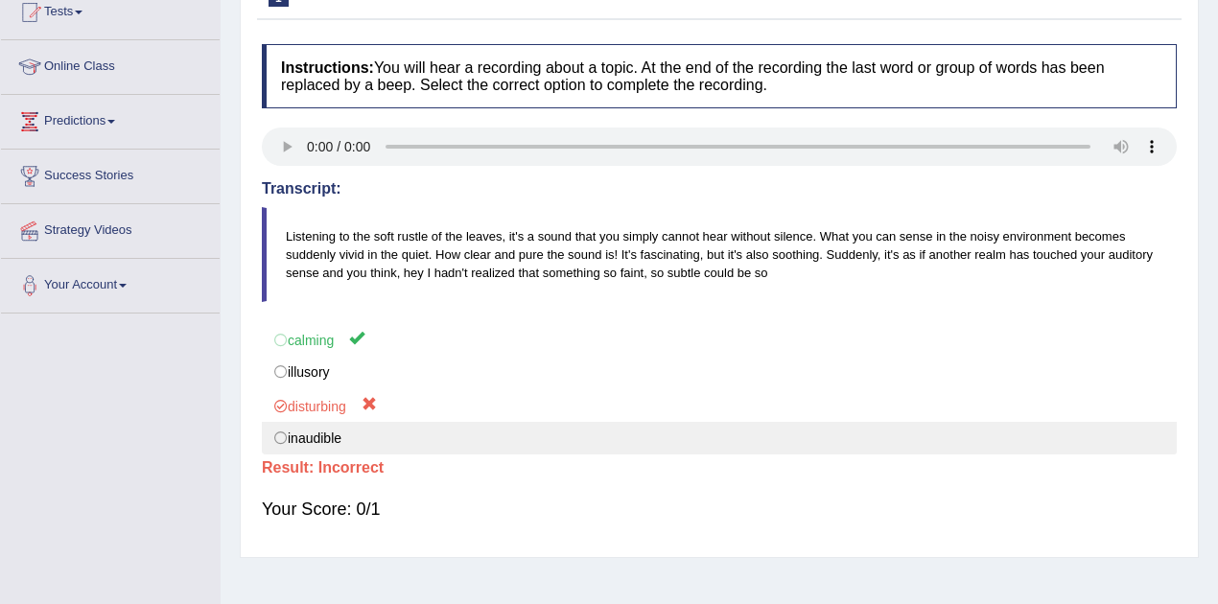
scroll to position [255, 0]
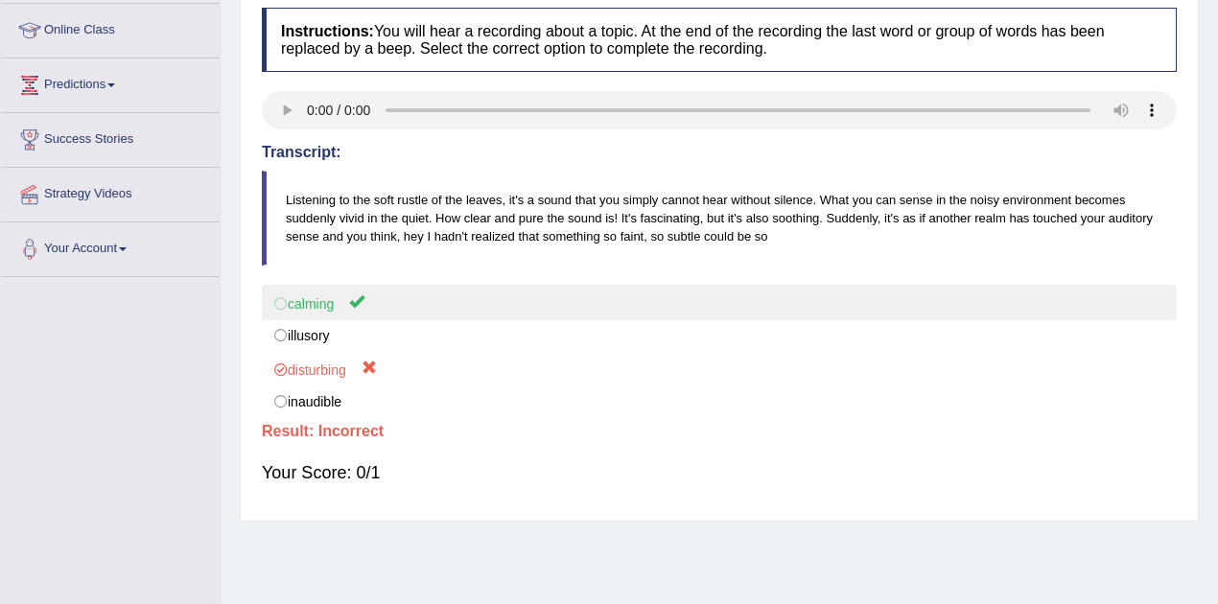
click at [319, 309] on label "calming" at bounding box center [719, 302] width 915 height 35
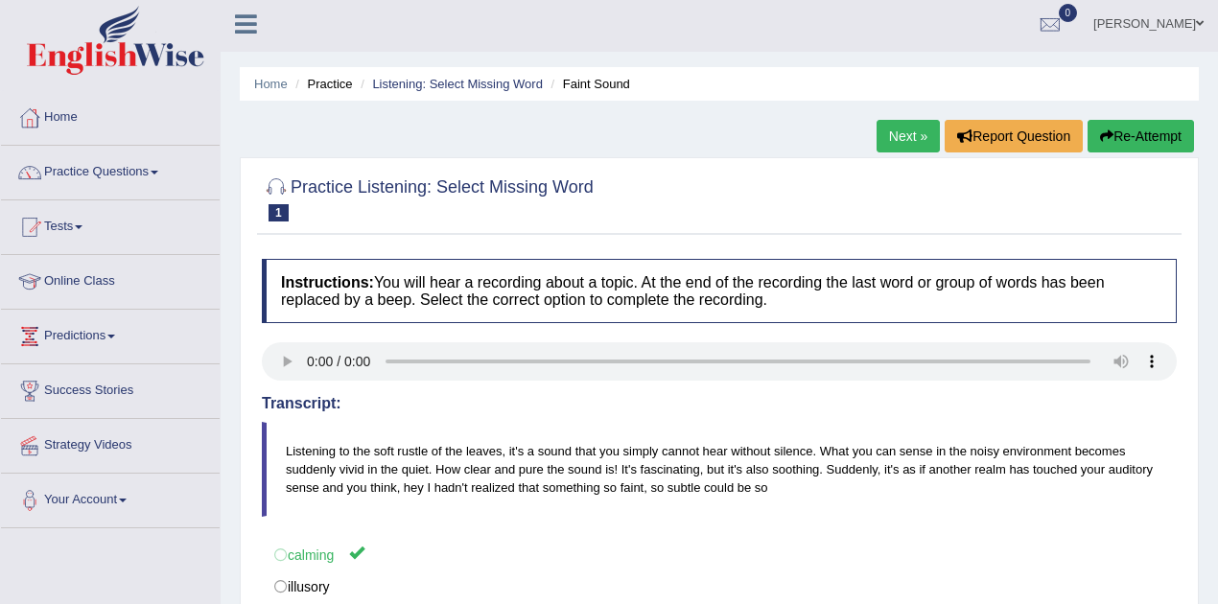
scroll to position [0, 0]
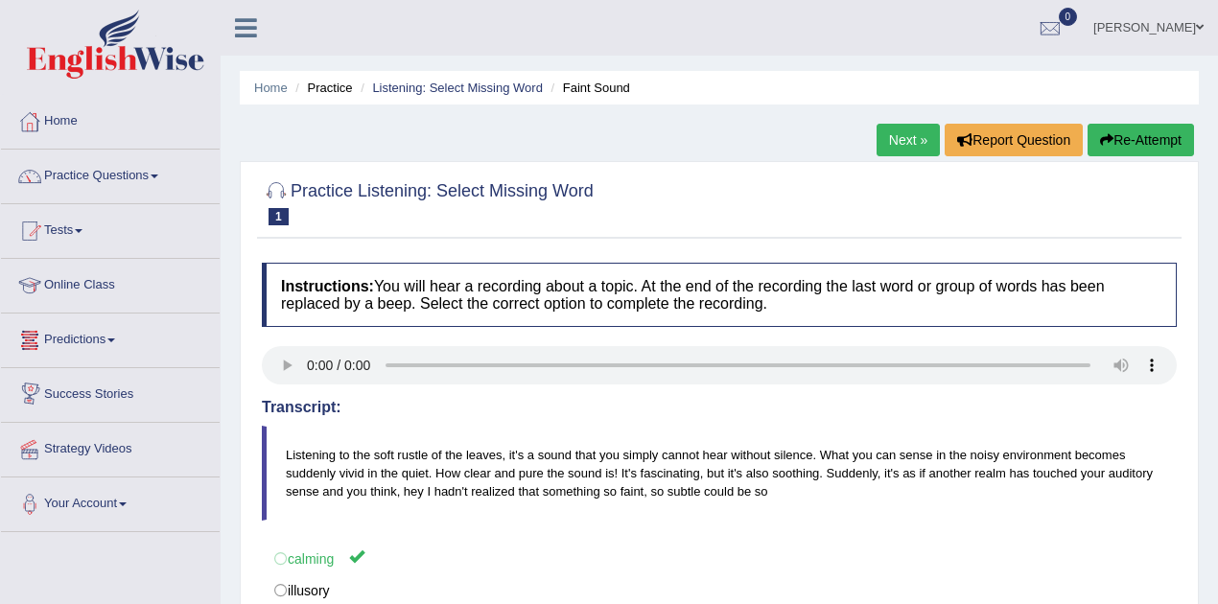
click at [117, 392] on link "Success Stories" at bounding box center [110, 392] width 219 height 48
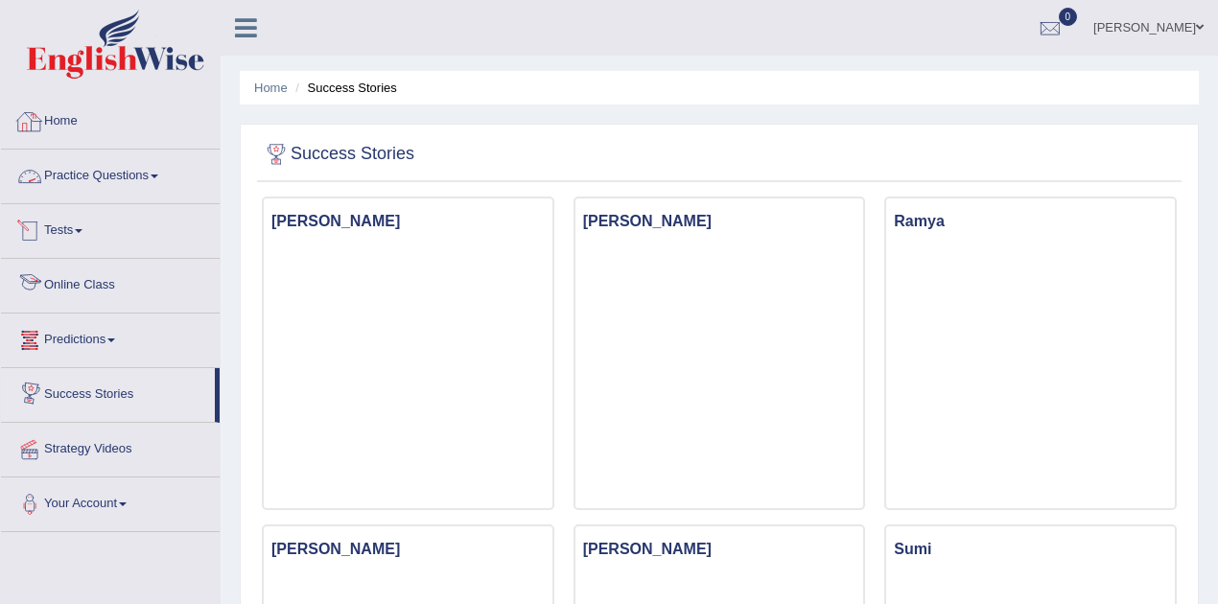
click at [51, 119] on link "Home" at bounding box center [110, 119] width 219 height 48
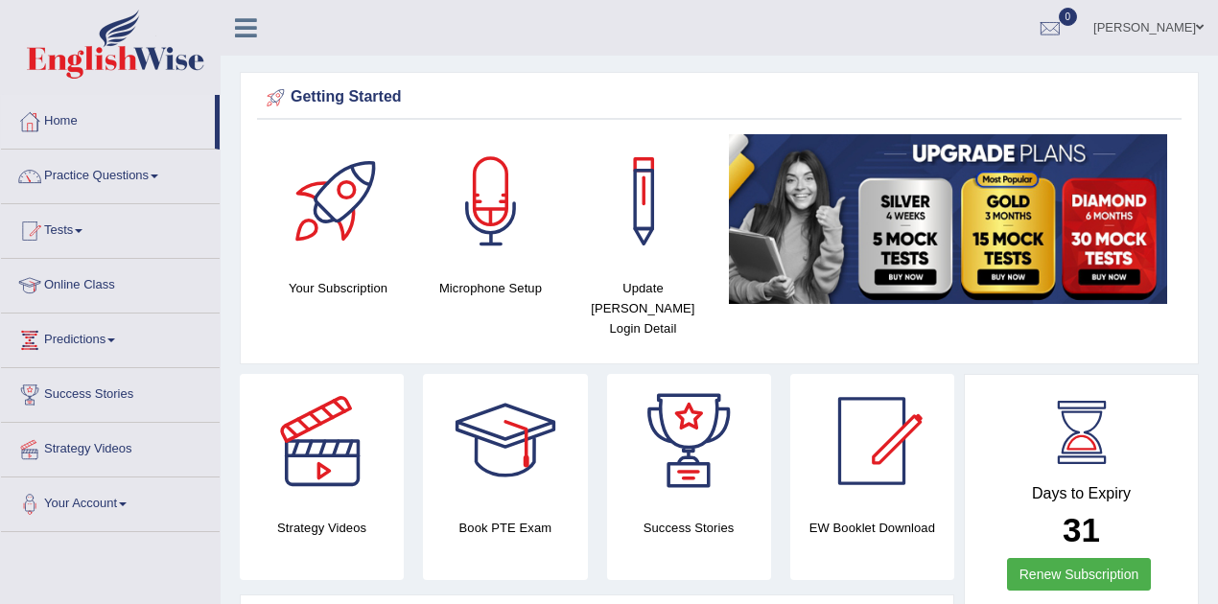
click at [146, 178] on link "Practice Questions" at bounding box center [110, 174] width 219 height 48
